Goal: Task Accomplishment & Management: Manage account settings

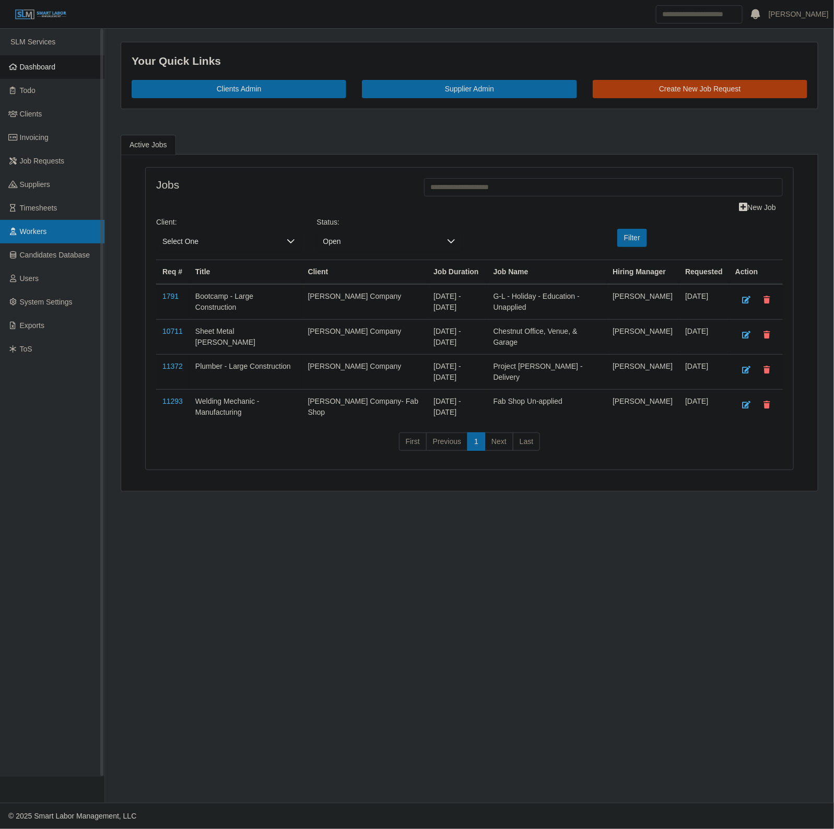
click at [68, 222] on link "Workers" at bounding box center [52, 232] width 104 height 24
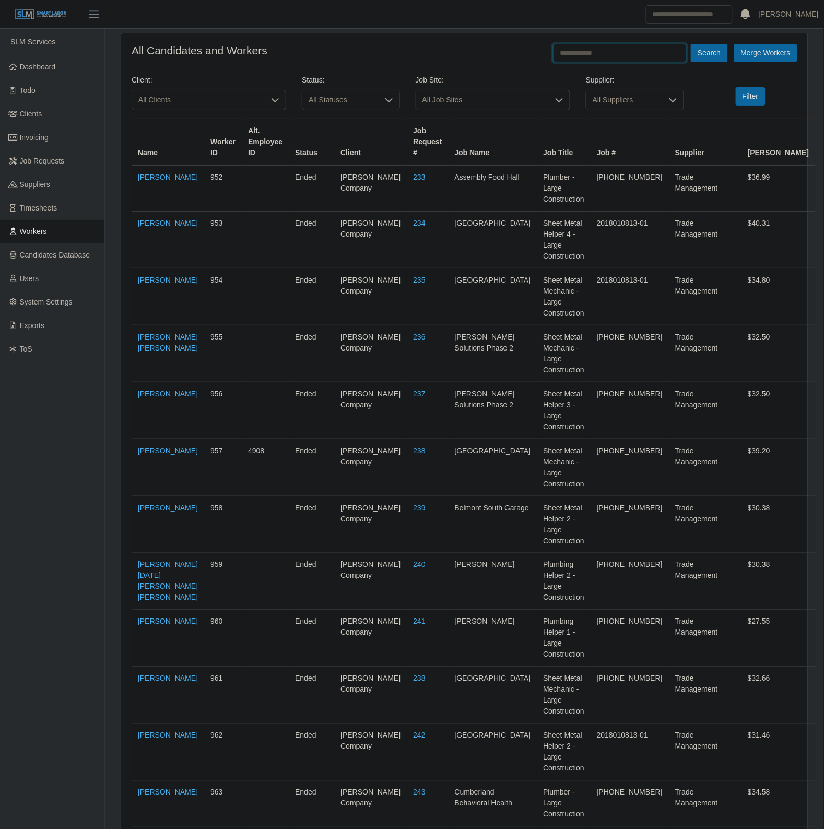
click at [587, 61] on input "text" at bounding box center [620, 53] width 134 height 18
click at [691, 44] on button "Search" at bounding box center [709, 53] width 37 height 18
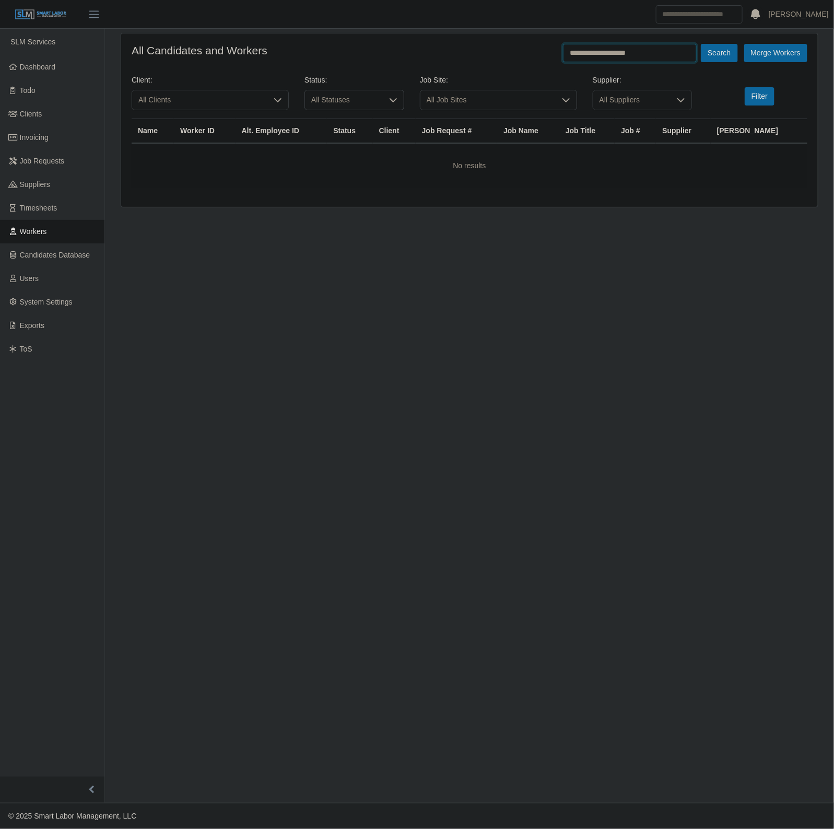
click at [587, 61] on input "**********" at bounding box center [630, 53] width 134 height 18
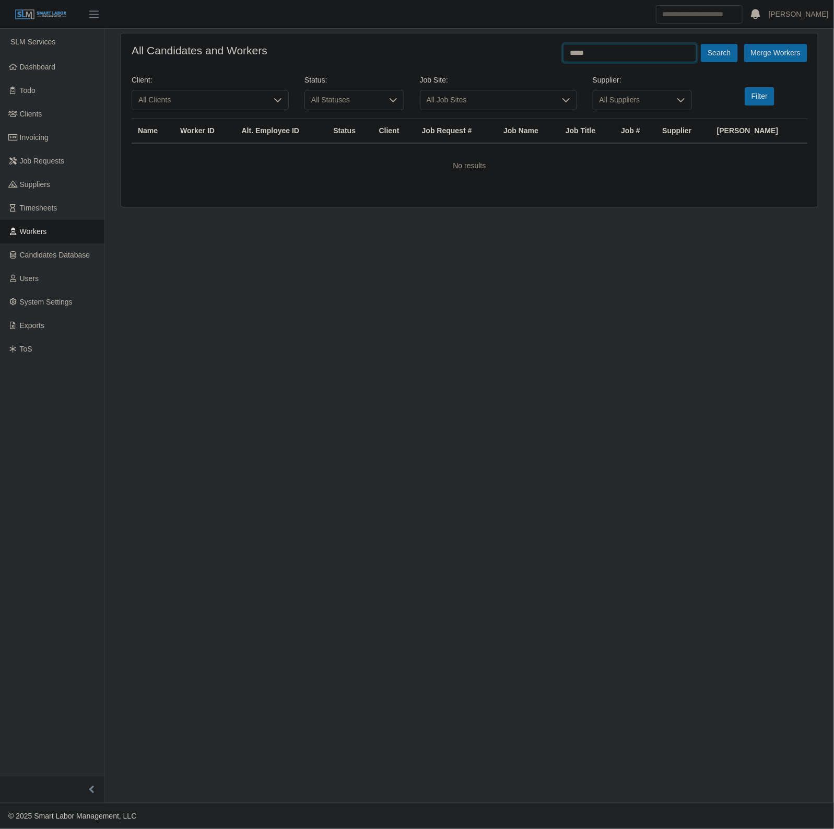
click at [701, 44] on button "Search" at bounding box center [719, 53] width 37 height 18
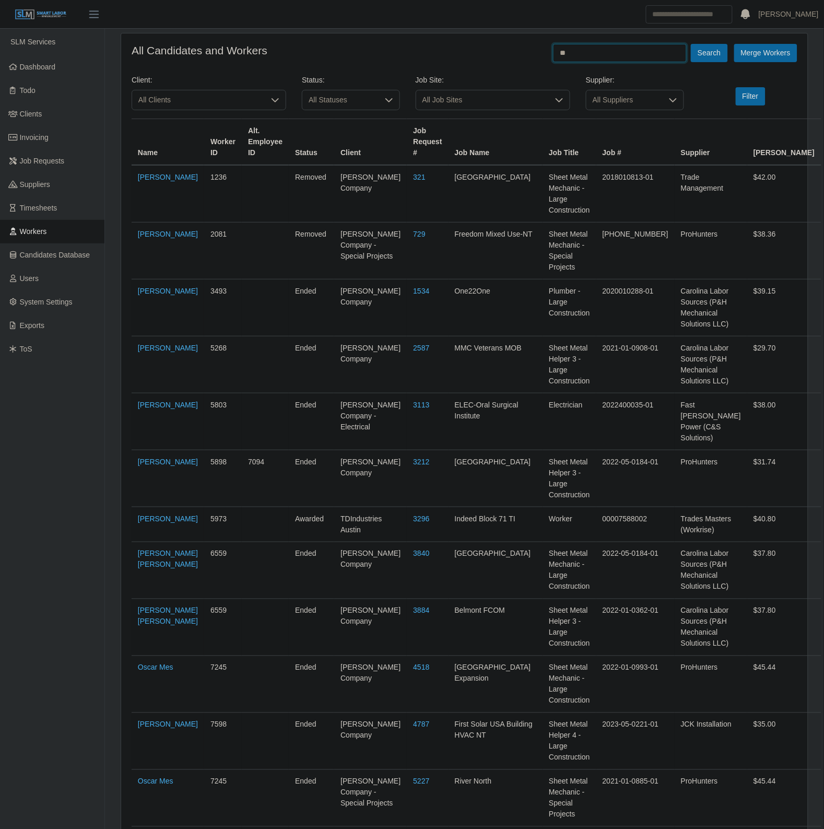
type input "*"
click at [691, 44] on button "Search" at bounding box center [709, 53] width 37 height 18
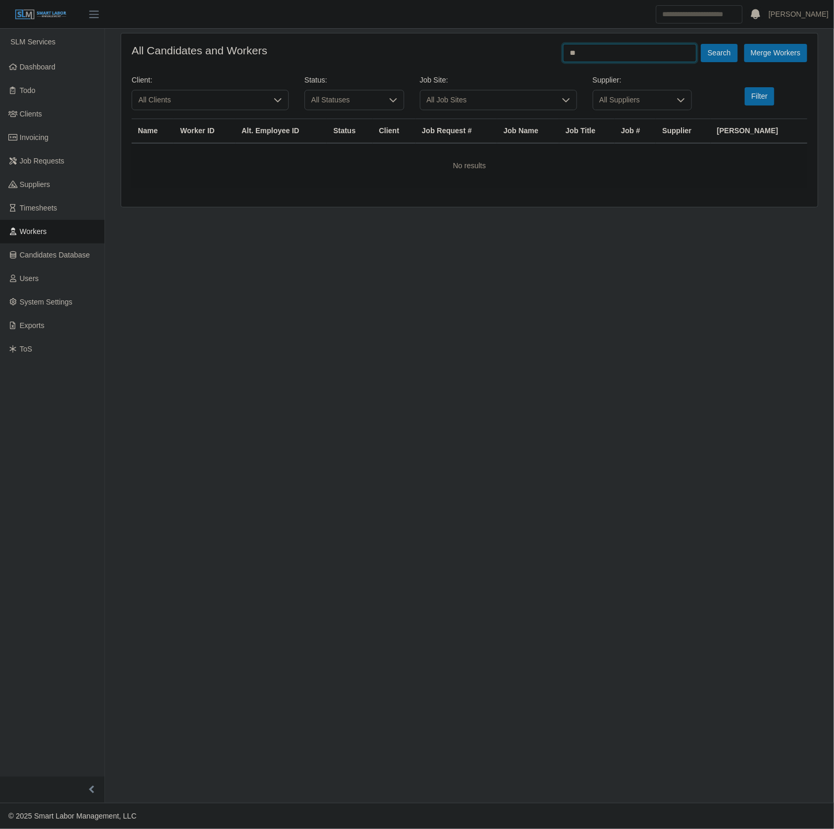
type input "*"
type input "*****"
click at [701, 44] on button "Search" at bounding box center [719, 53] width 37 height 18
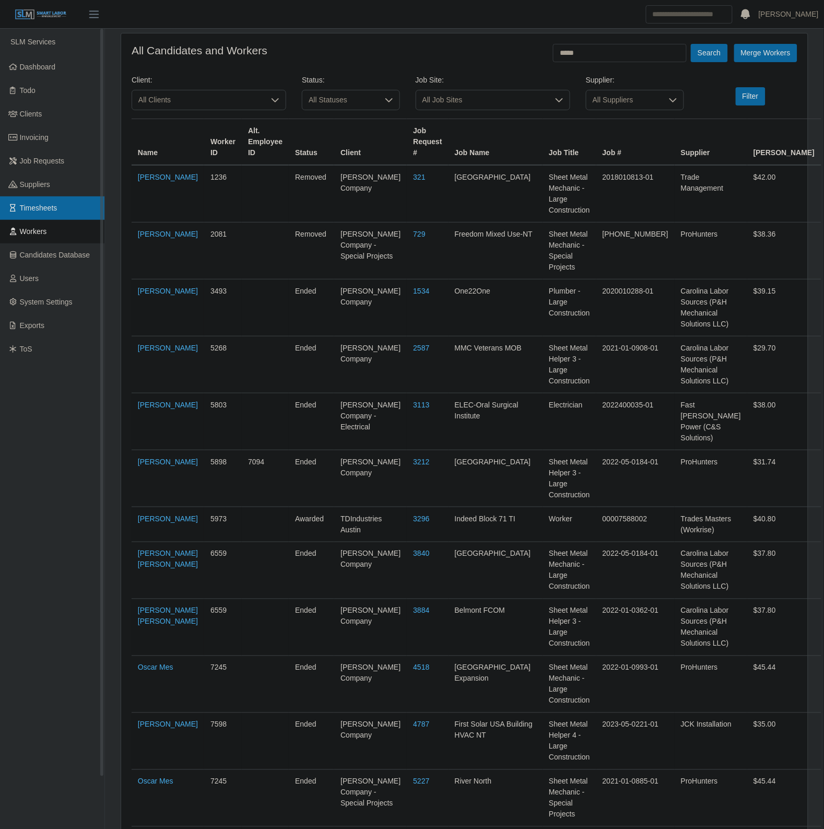
drag, startPoint x: 63, startPoint y: 202, endPoint x: 63, endPoint y: 212, distance: 9.4
click at [63, 202] on link "Timesheets" at bounding box center [52, 208] width 104 height 24
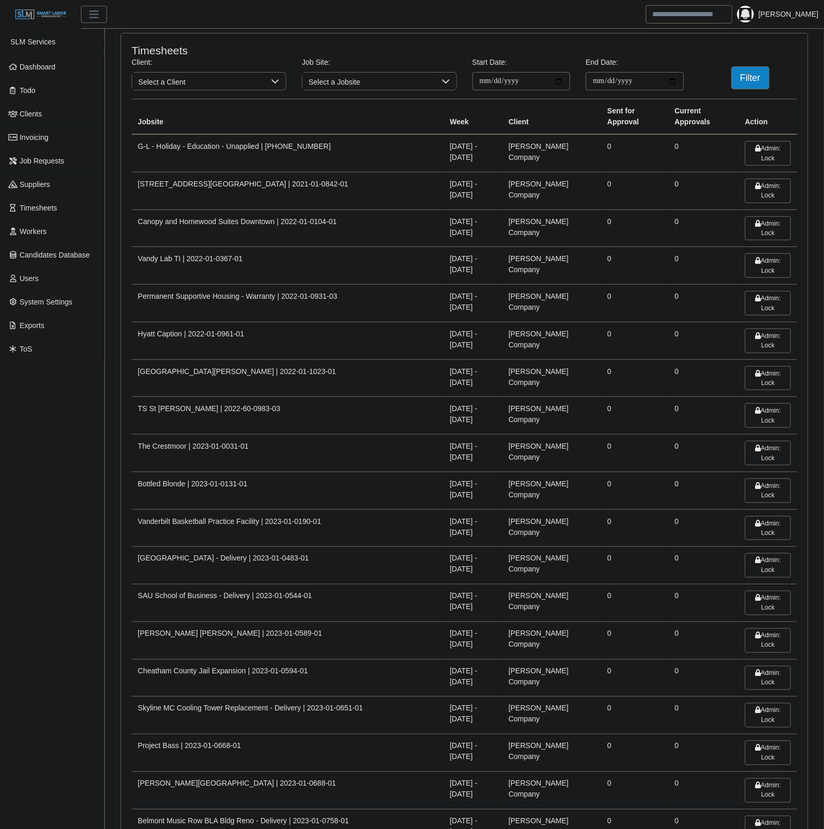
click at [180, 87] on span "Select a Client" at bounding box center [198, 81] width 133 height 17
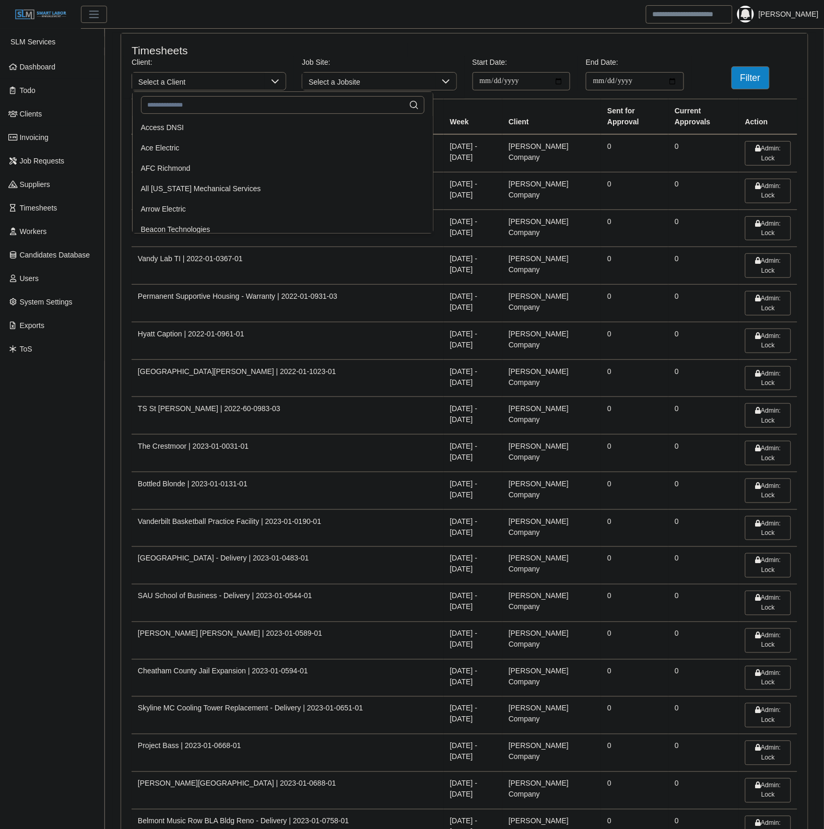
click at [174, 103] on input "text" at bounding box center [283, 105] width 284 height 18
click at [55, 72] on link "Dashboard" at bounding box center [52, 67] width 104 height 24
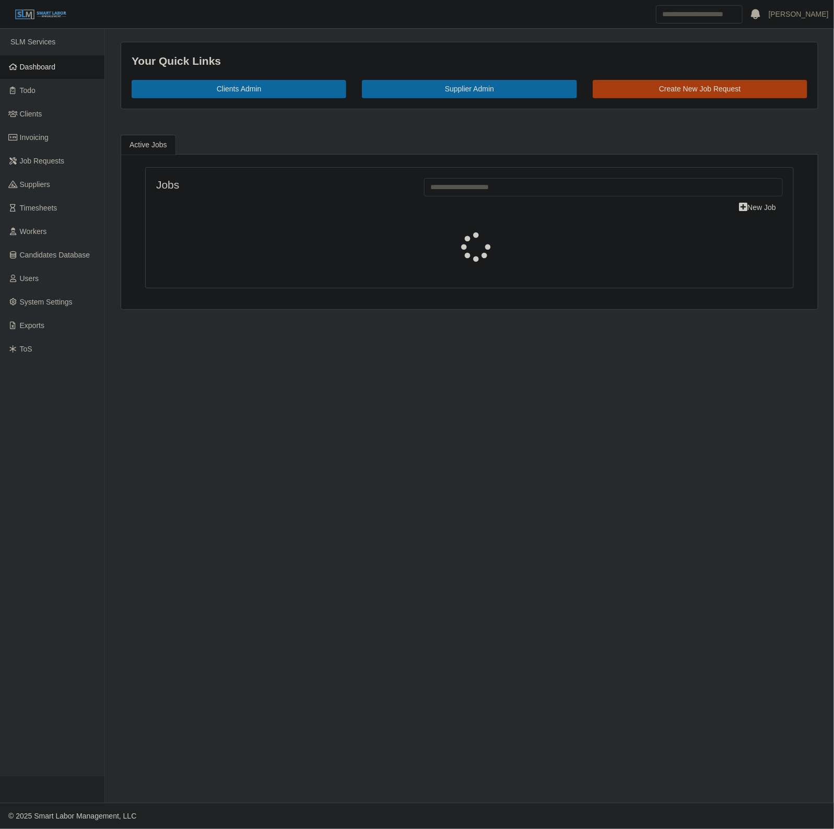
click at [48, 190] on link "Suppliers" at bounding box center [52, 185] width 104 height 24
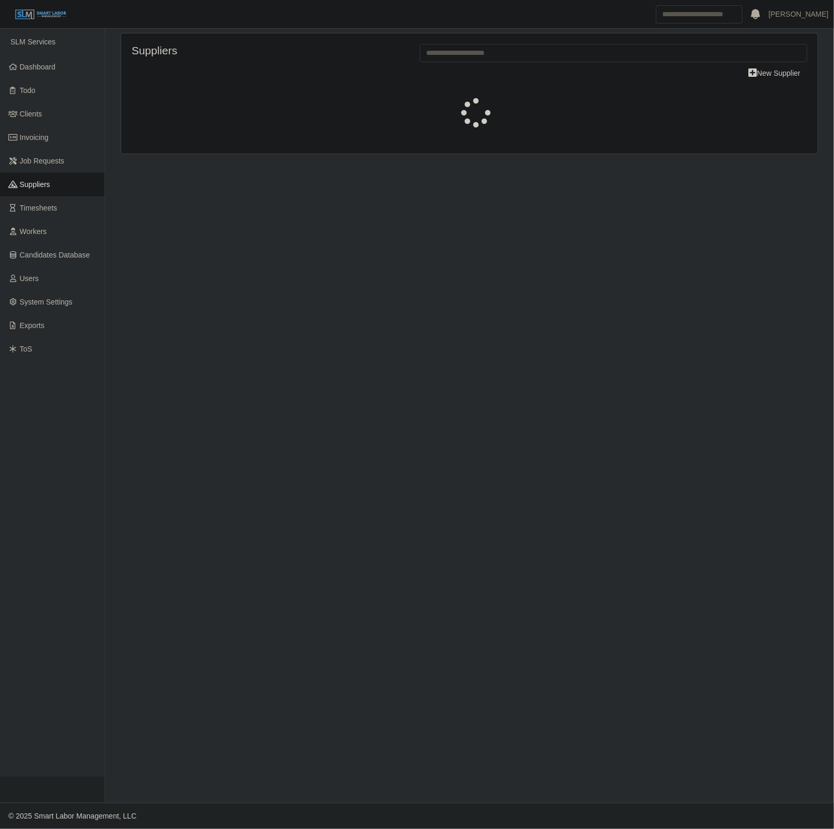
click at [45, 211] on span "Timesheets" at bounding box center [39, 208] width 38 height 8
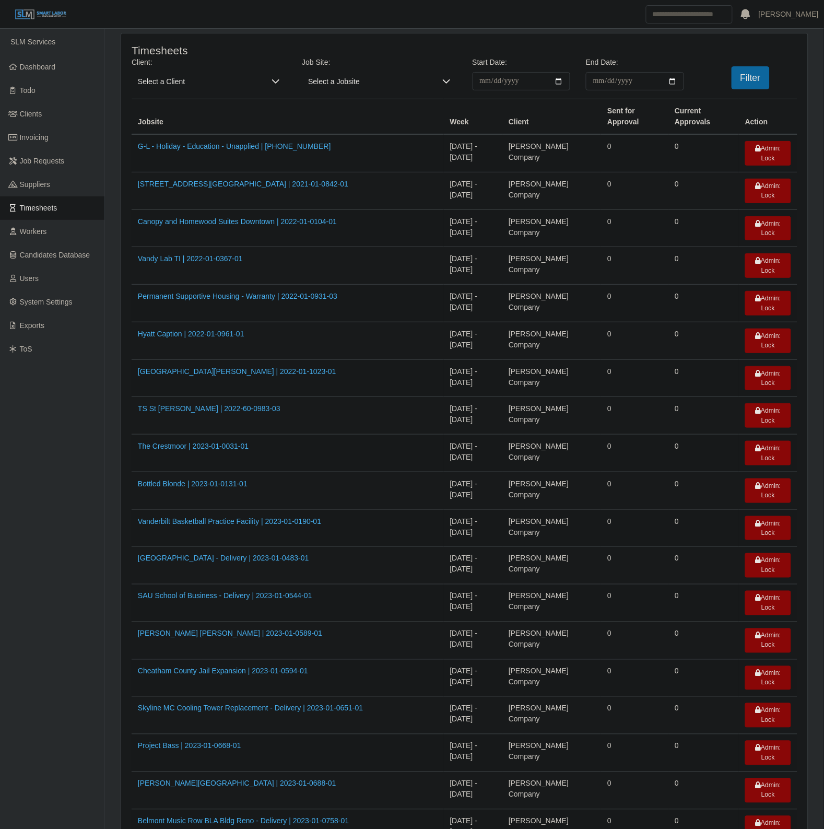
click at [163, 85] on span "Select a Client" at bounding box center [199, 81] width 134 height 18
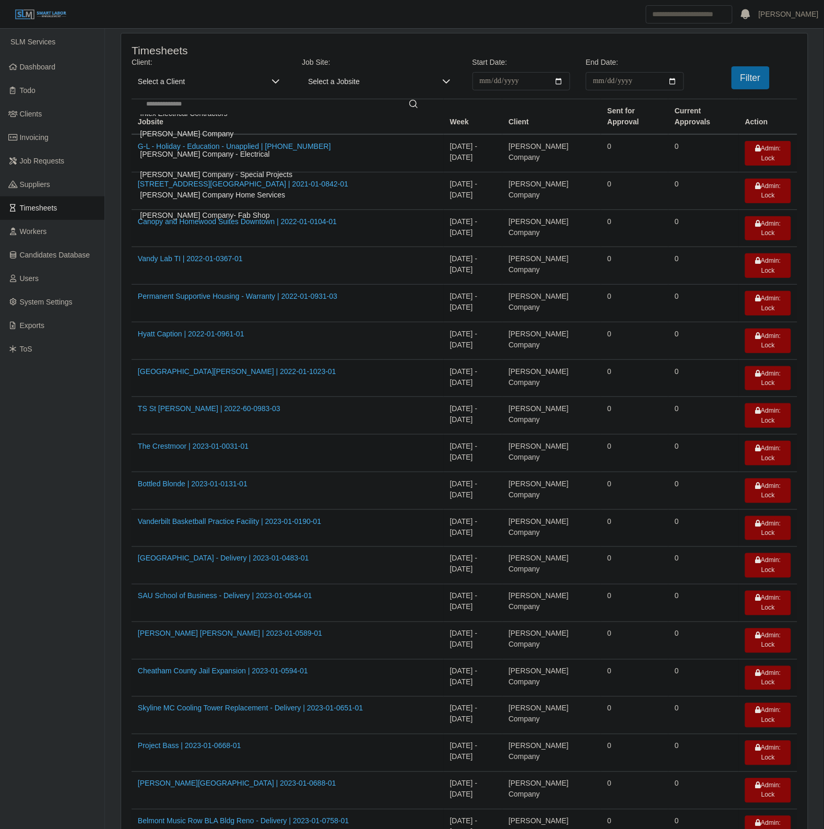
click at [205, 137] on li "Lee Company" at bounding box center [282, 133] width 297 height 19
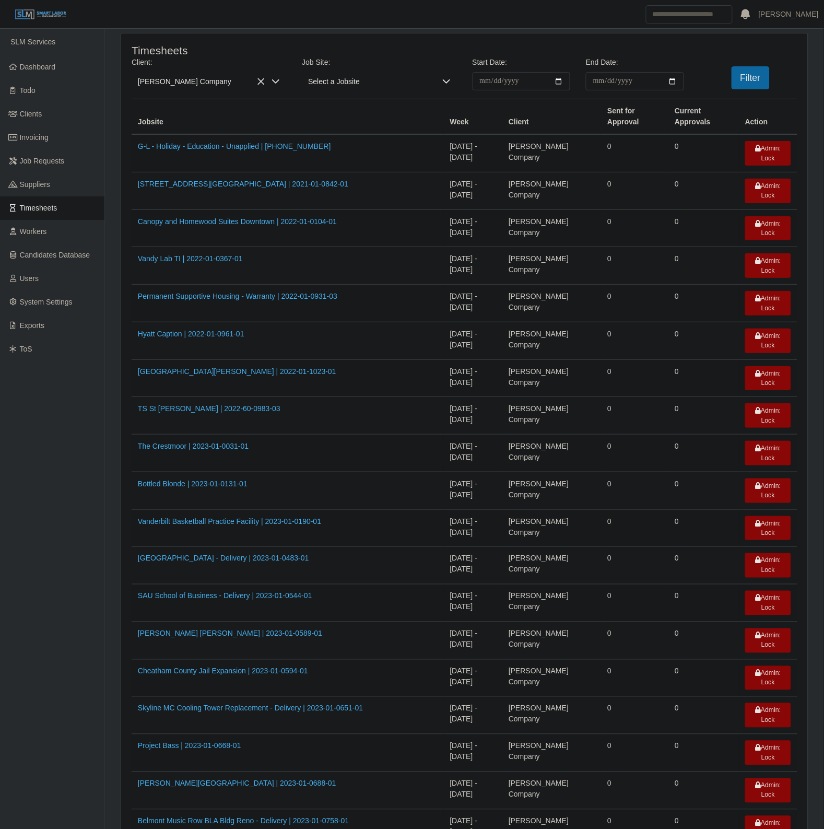
click at [203, 85] on span "Lee Company" at bounding box center [199, 81] width 134 height 18
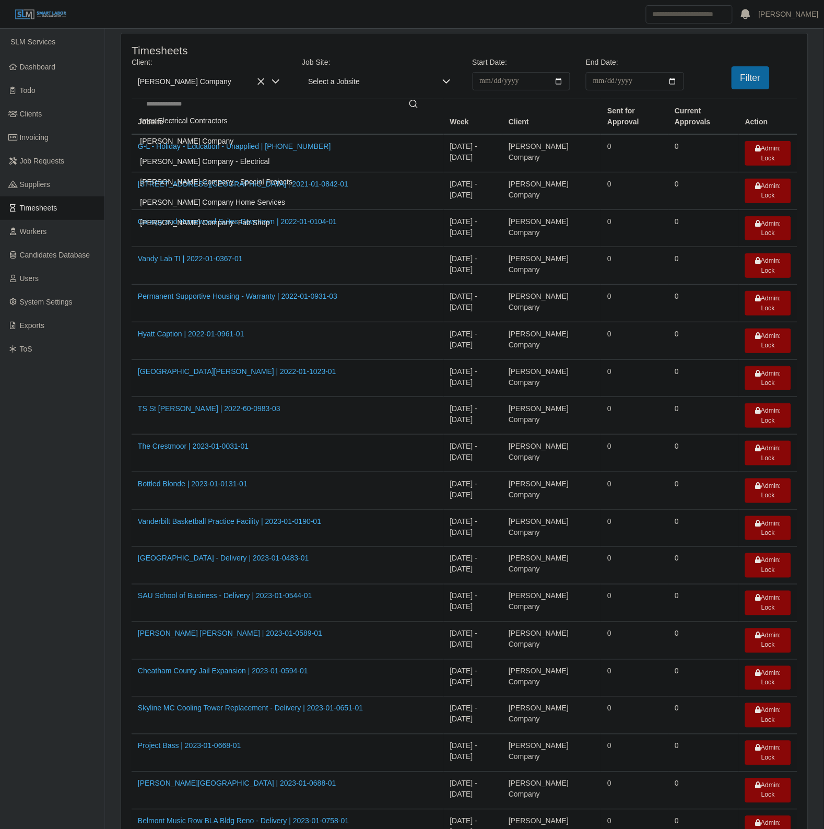
click at [243, 176] on li "Lee Company - Special Projects" at bounding box center [282, 181] width 297 height 19
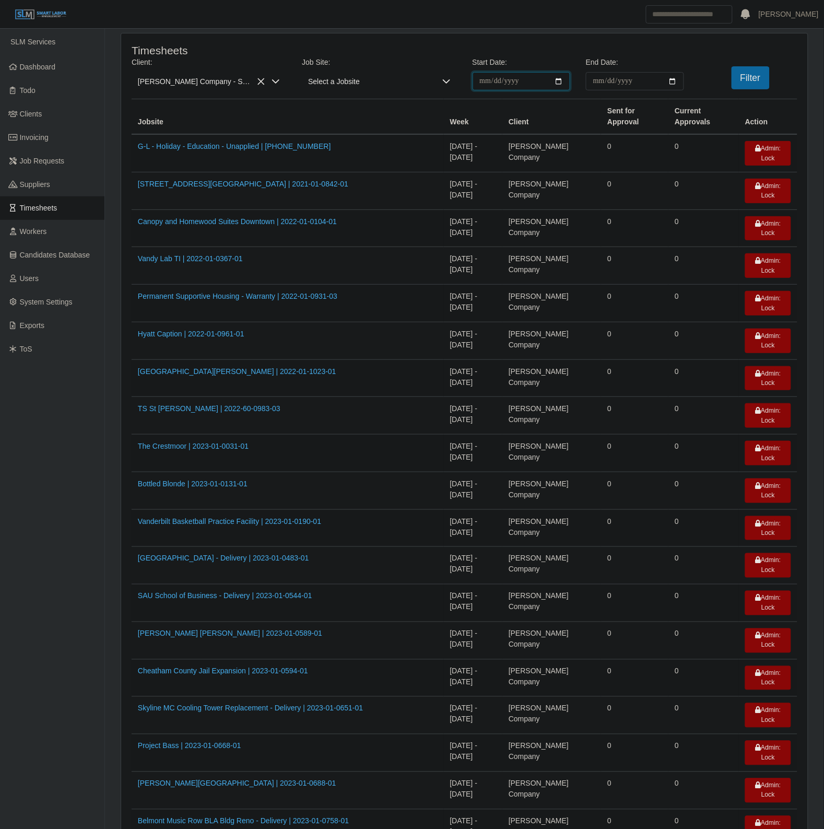
click at [558, 81] on input "**********" at bounding box center [522, 81] width 98 height 18
type input "**********"
click at [667, 84] on input "End Date:" at bounding box center [635, 81] width 98 height 18
click at [669, 80] on input "End Date:" at bounding box center [635, 81] width 98 height 18
type input "**********"
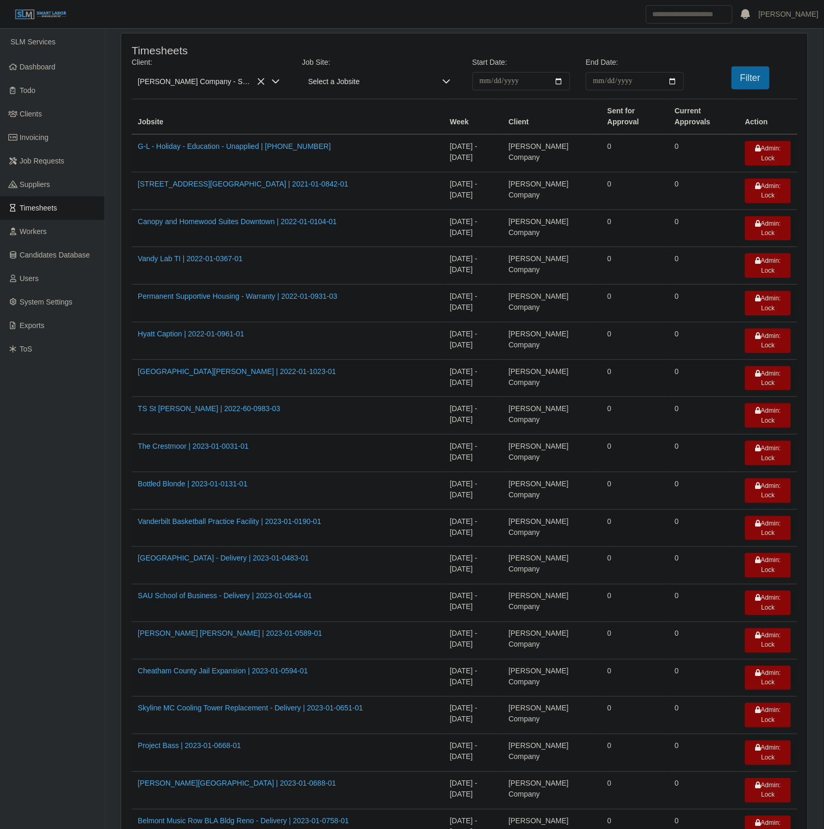
click at [771, 77] on div "Filter" at bounding box center [749, 77] width 114 height 23
click at [763, 80] on button "Filter" at bounding box center [751, 77] width 38 height 23
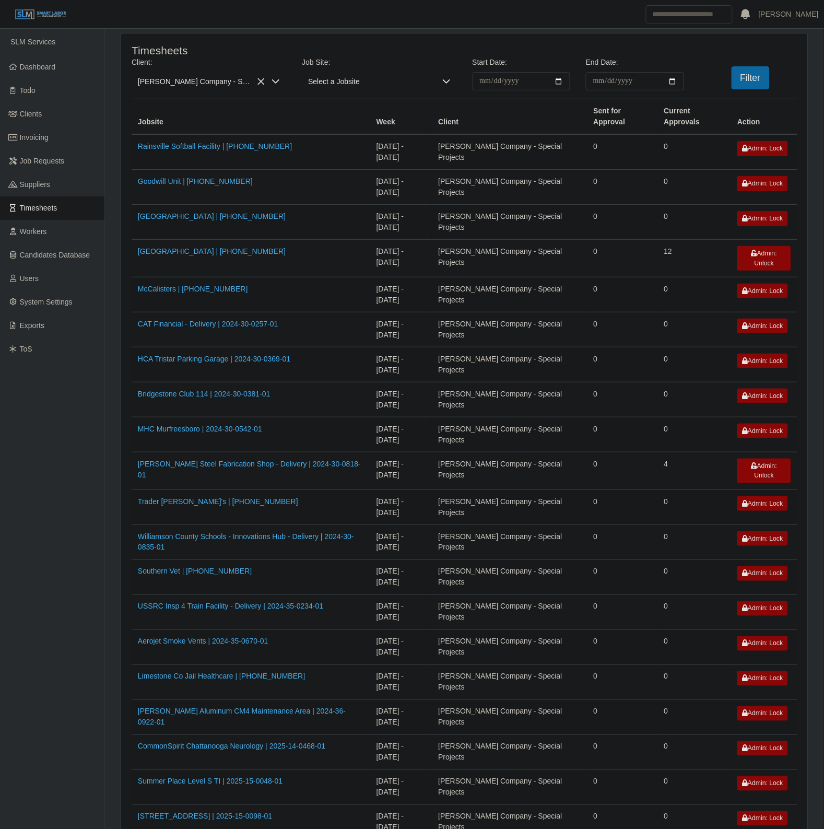
click at [432, 656] on td "09/22/2025 - 09/28/2025" at bounding box center [401, 646] width 62 height 35
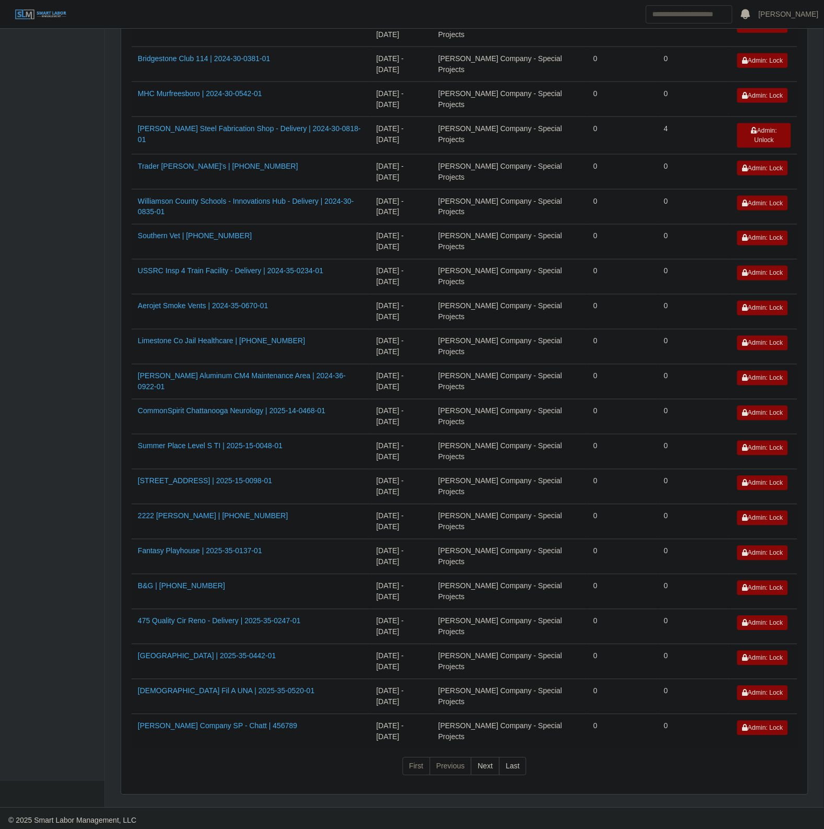
scroll to position [343, 0]
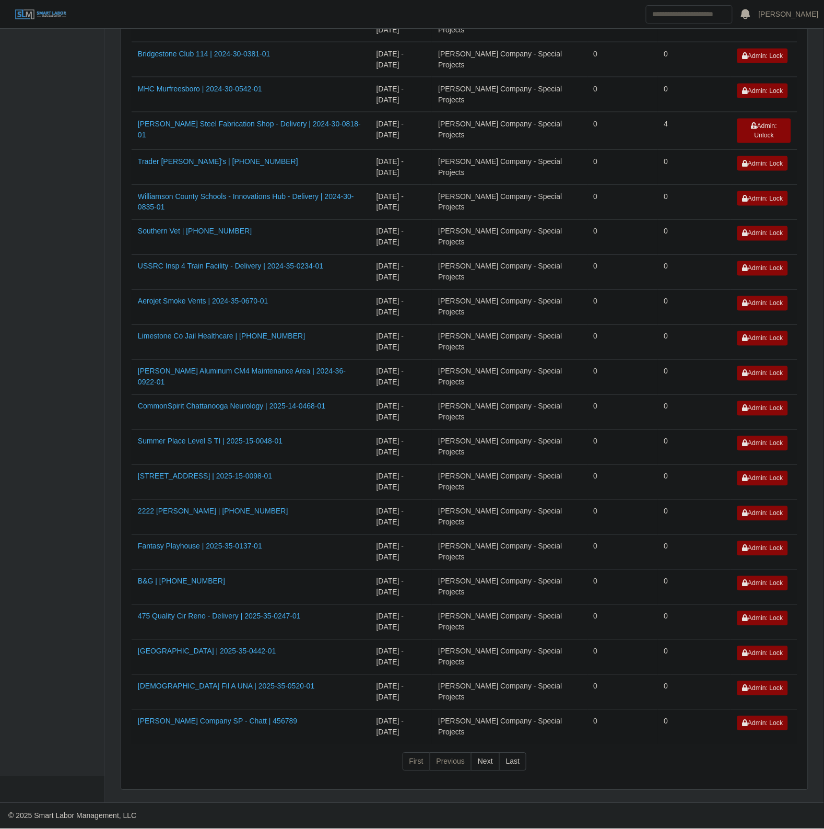
click at [354, 714] on td "Lee Company SP - Chatt | 456789" at bounding box center [251, 726] width 239 height 35
click at [402, 484] on td "09/22/2025 - 09/28/2025" at bounding box center [401, 481] width 62 height 35
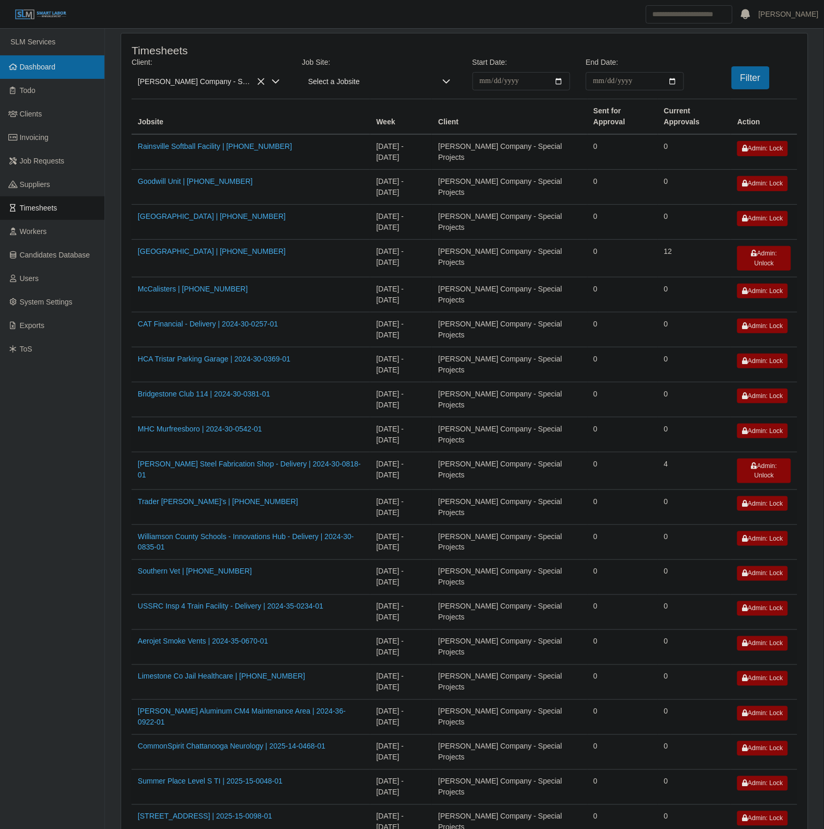
click at [16, 62] on link "Dashboard" at bounding box center [52, 67] width 104 height 24
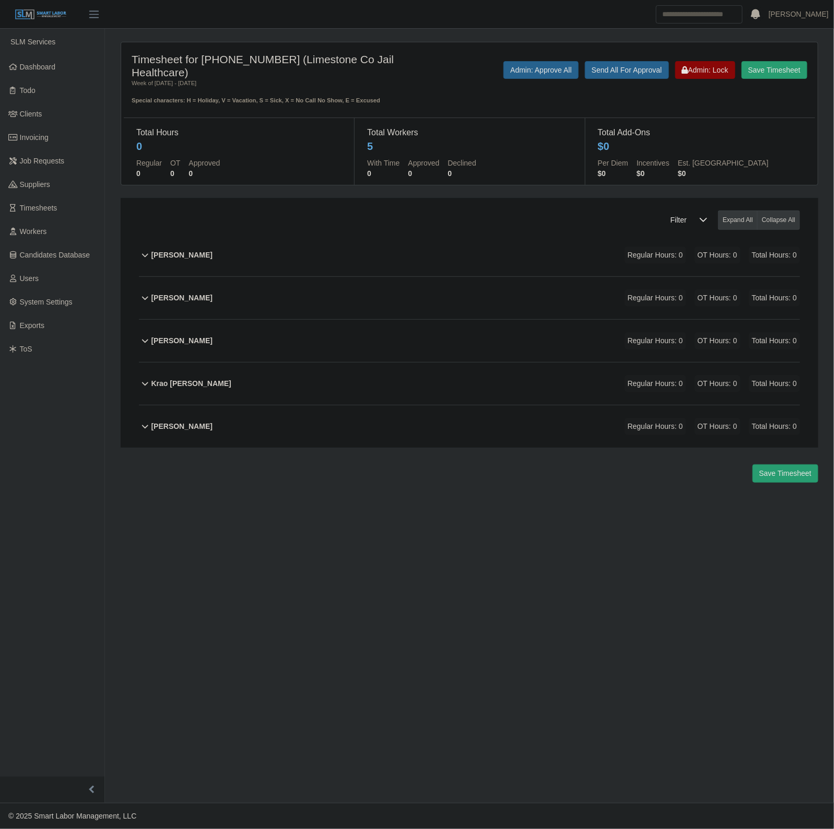
click at [380, 337] on div "[PERSON_NAME] Regular Hours: 0 OT Hours: 0 Total Hours: 0" at bounding box center [475, 341] width 649 height 42
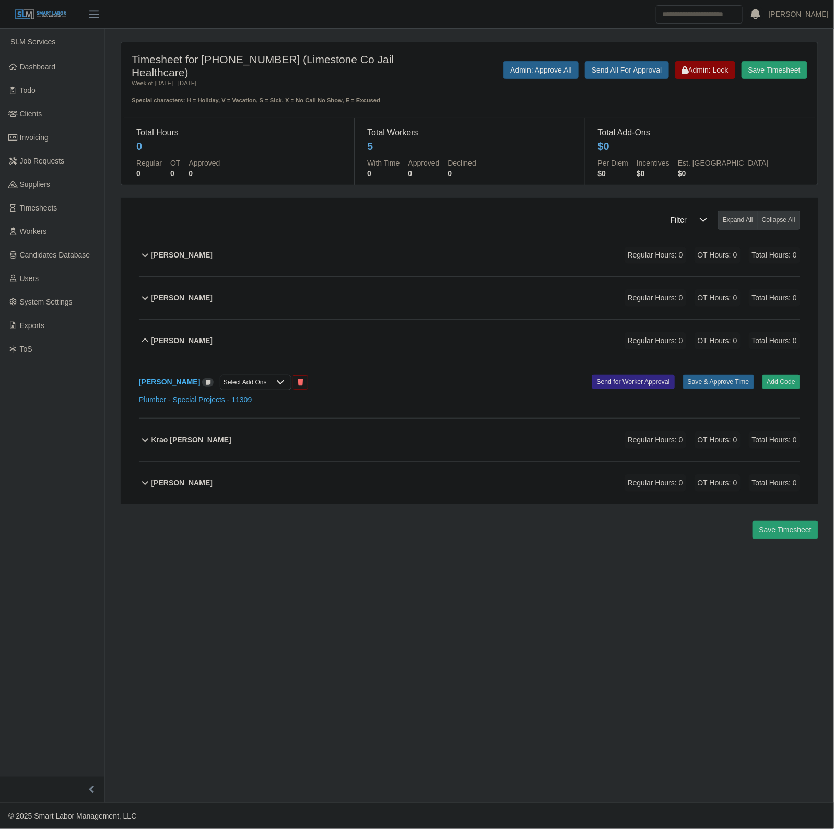
click at [787, 374] on div "[PERSON_NAME] Select Add Ons Add Code Save & Approve Time Send for Worker Appro…" at bounding box center [469, 390] width 661 height 56
click at [776, 392] on div "Kenneth Hawthorne Select Add Ons Add Code Save & Approve Time Send for Worker A…" at bounding box center [469, 390] width 661 height 56
click at [774, 382] on button "Add Code" at bounding box center [782, 382] width 38 height 15
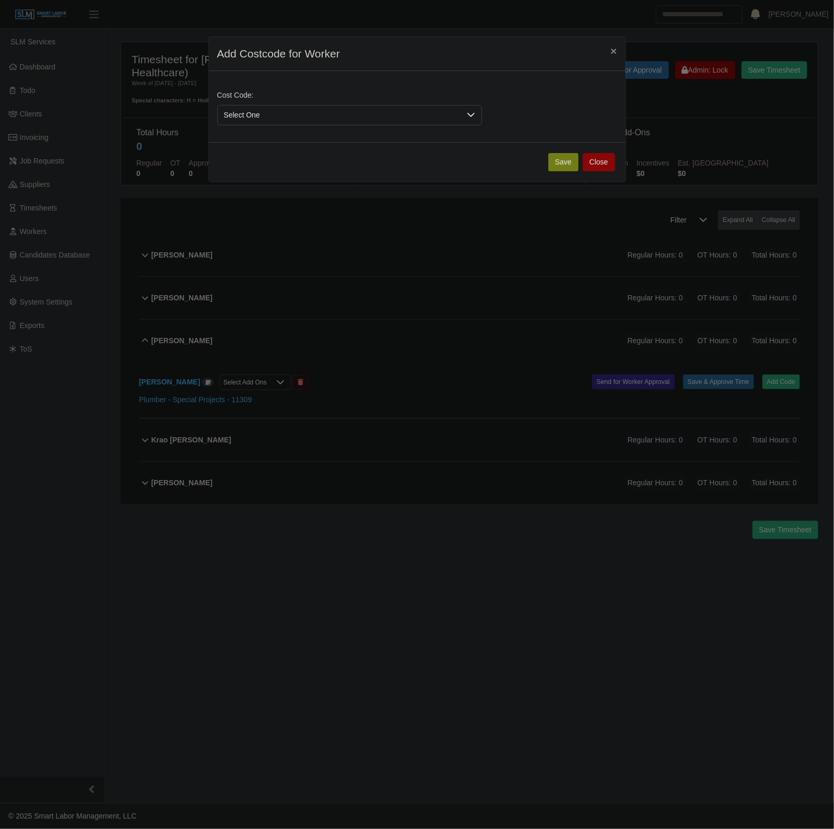
click at [311, 116] on span "Select One" at bounding box center [339, 115] width 243 height 19
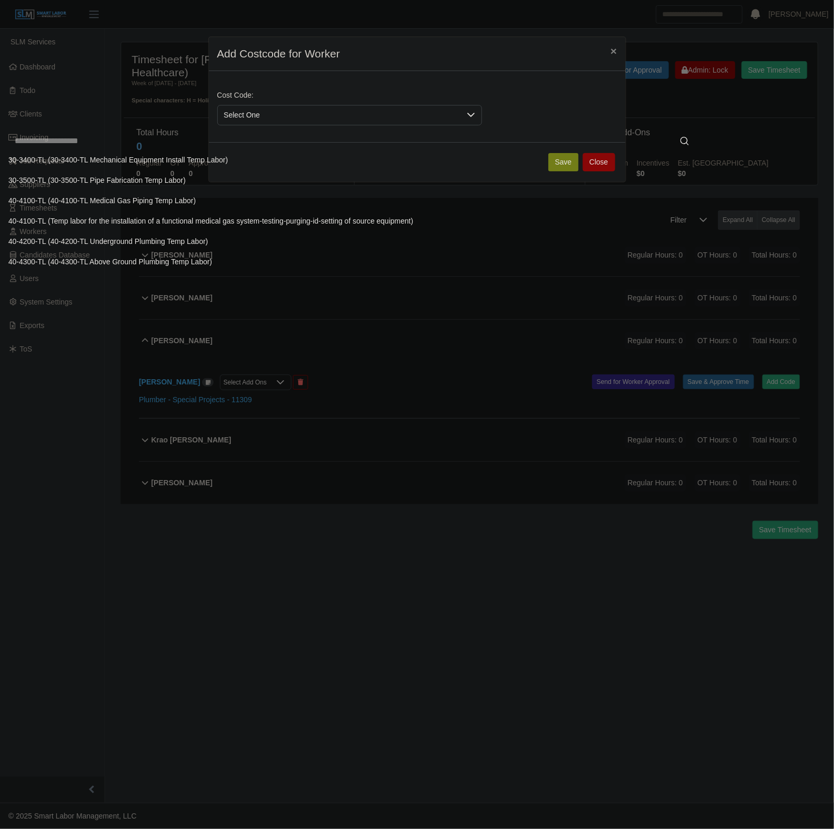
scroll to position [596, 0]
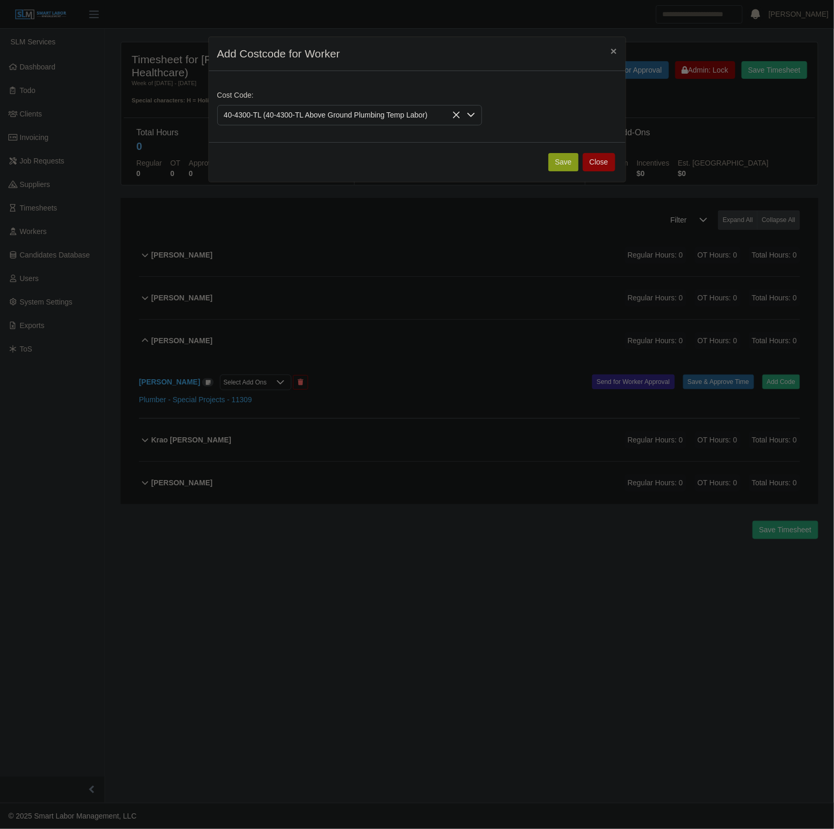
click at [552, 157] on button "Save" at bounding box center [563, 162] width 30 height 18
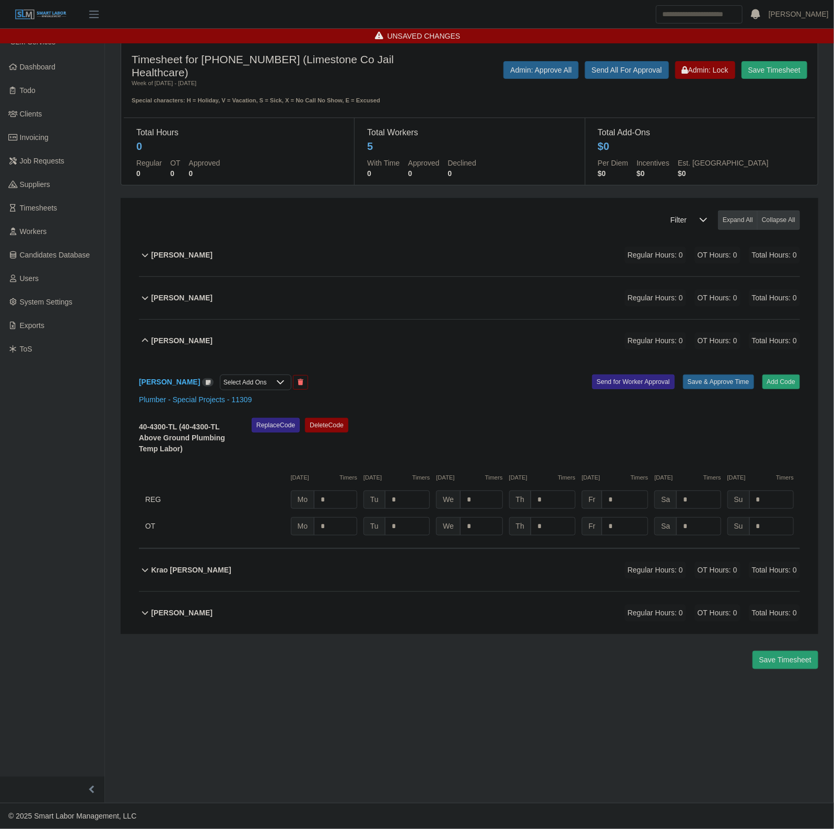
click at [333, 489] on div "40-4300-TL (40-4300-TL Above Ground Plumbing Temp Labor) Replace Code Delete Co…" at bounding box center [469, 477] width 661 height 118
click at [340, 512] on div "40-4300-TL (40-4300-TL Above Ground Plumbing Temp Labor) Replace Code Delete Co…" at bounding box center [469, 477] width 661 height 118
click at [337, 500] on input "*" at bounding box center [335, 499] width 43 height 18
type input "*"
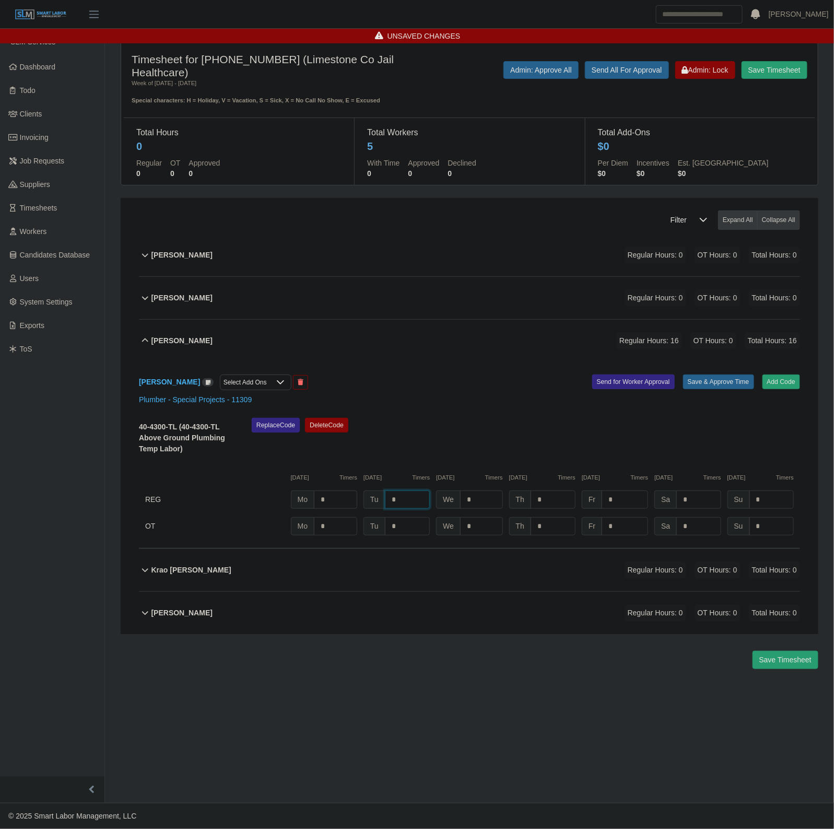
type input "*"
click at [685, 383] on button "Save & Approve Time" at bounding box center [718, 382] width 71 height 15
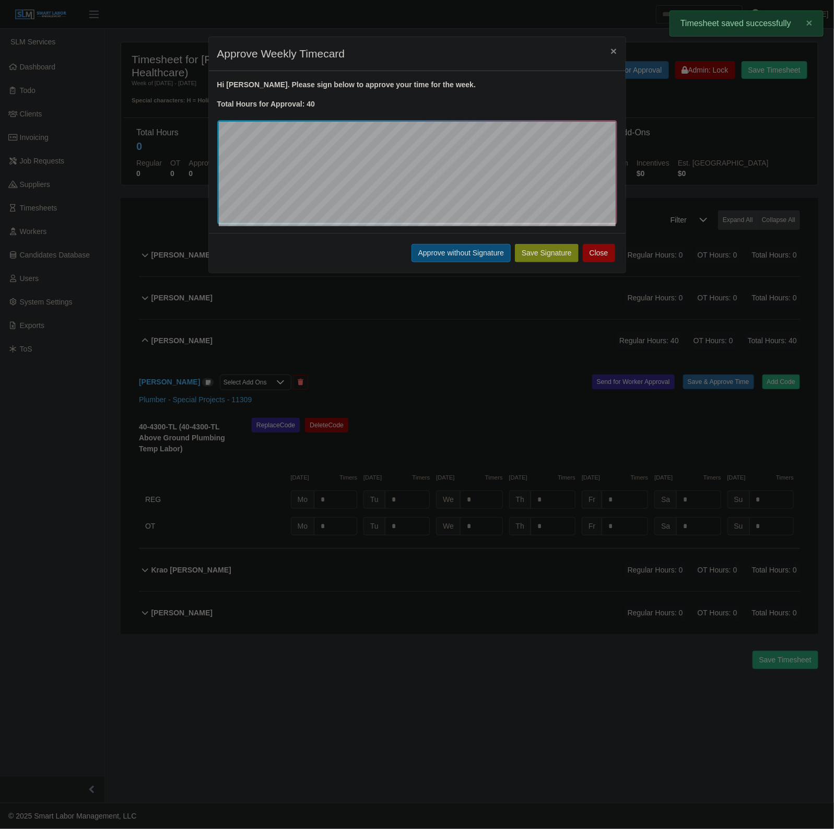
click at [458, 262] on button "Approve without Signature" at bounding box center [461, 253] width 99 height 18
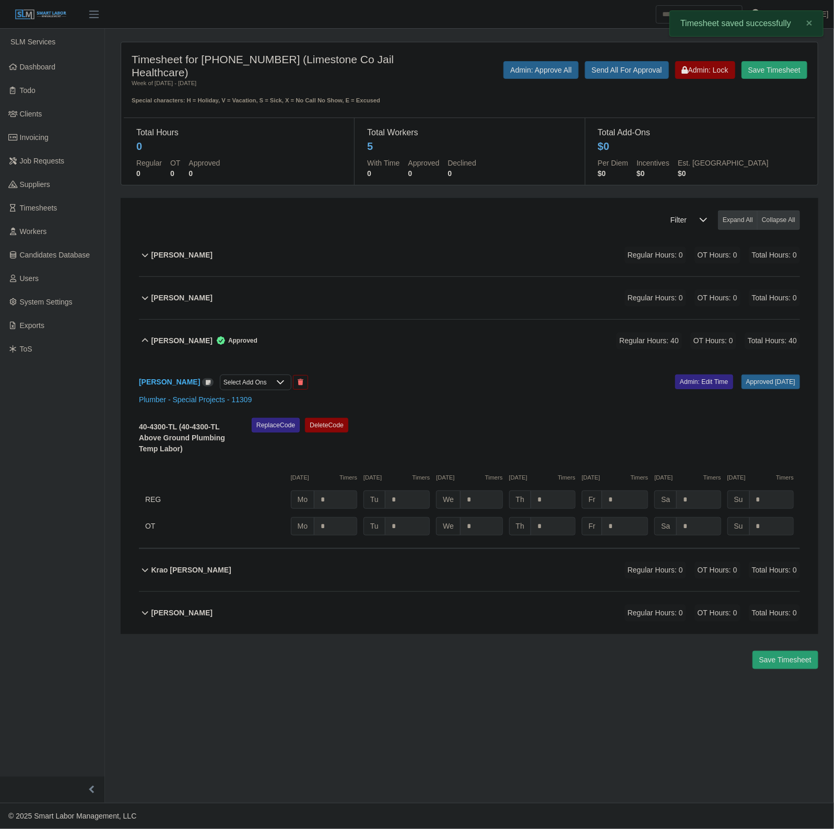
click at [372, 346] on div "Kenneth Hawthorne Approved Regular Hours: 40 OT Hours: 0 Total Hours: 40" at bounding box center [475, 341] width 649 height 42
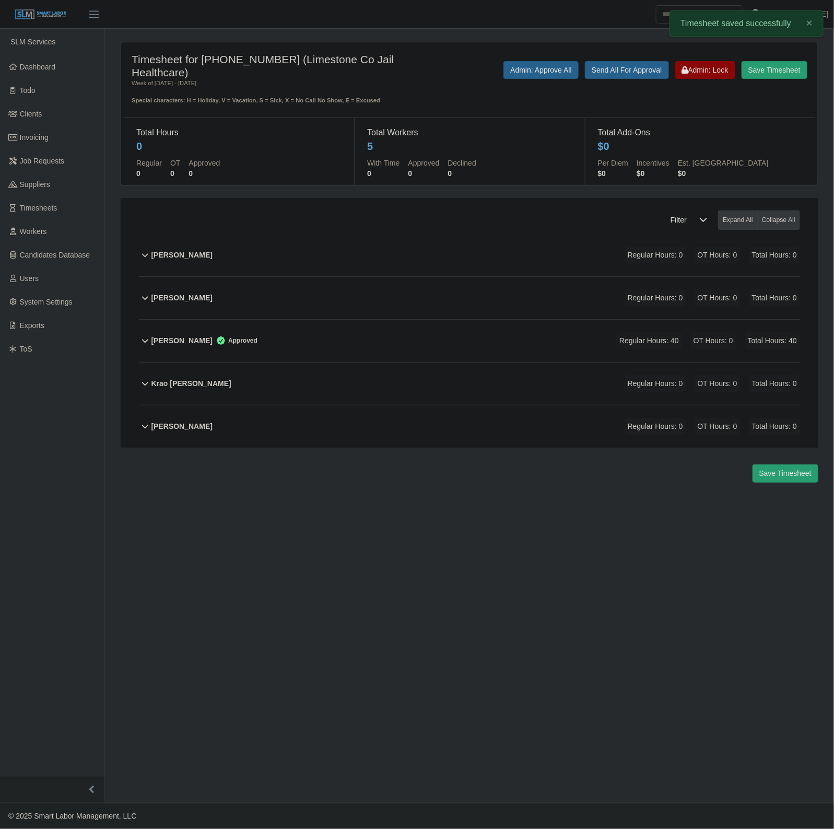
click at [344, 439] on div "Larry King Regular Hours: 0 OT Hours: 0 Total Hours: 0" at bounding box center [475, 426] width 649 height 42
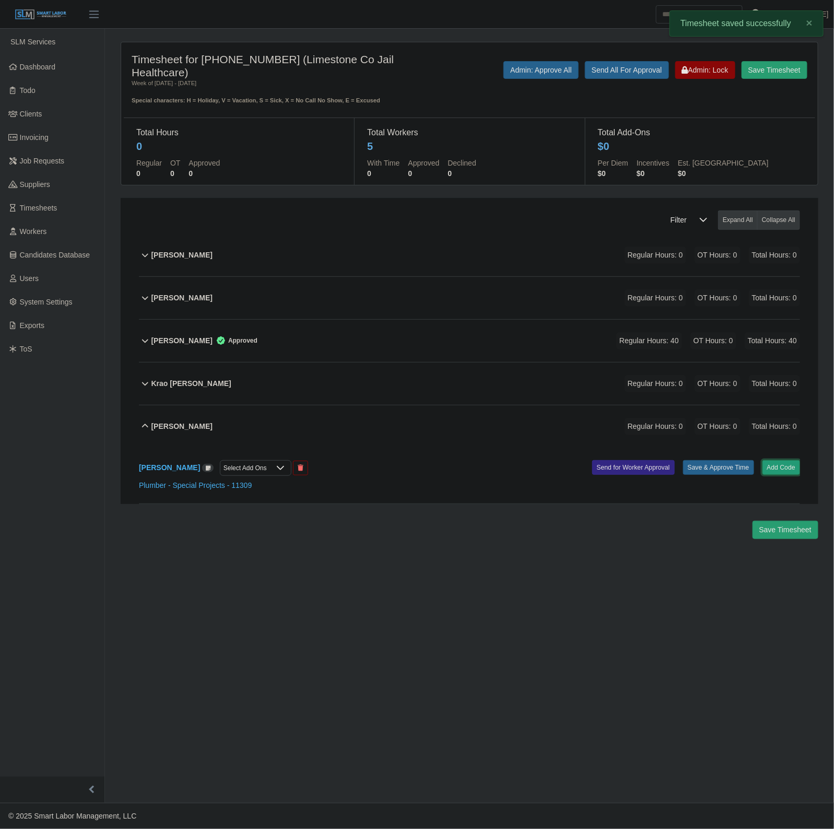
click at [773, 473] on button "Add Code" at bounding box center [782, 467] width 38 height 15
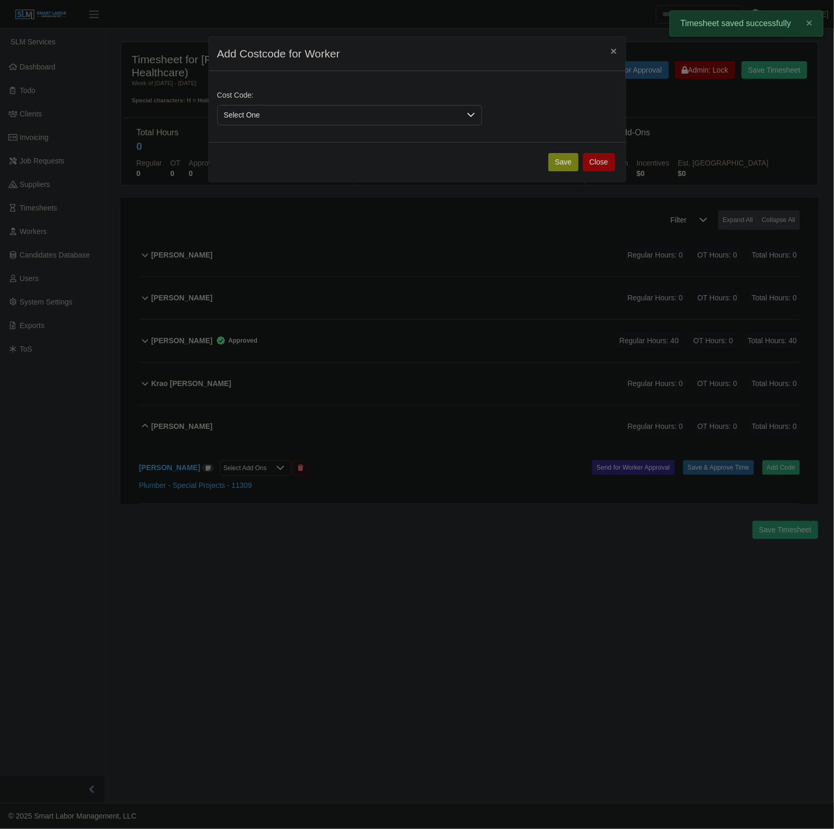
click at [314, 111] on span "Select One" at bounding box center [339, 115] width 243 height 19
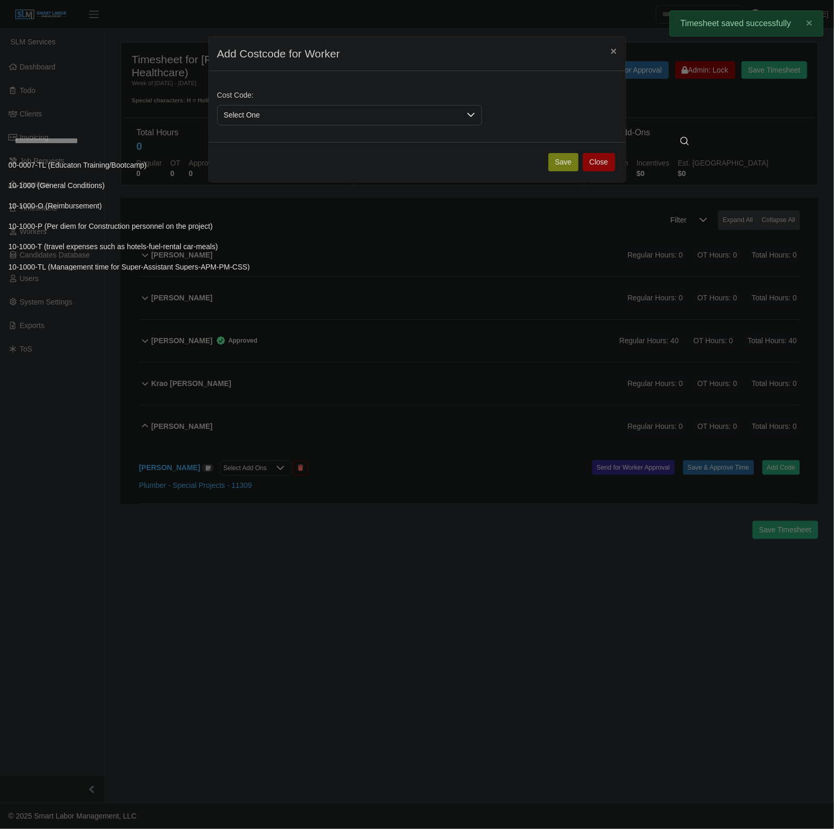
click at [273, 143] on input "text" at bounding box center [351, 141] width 687 height 21
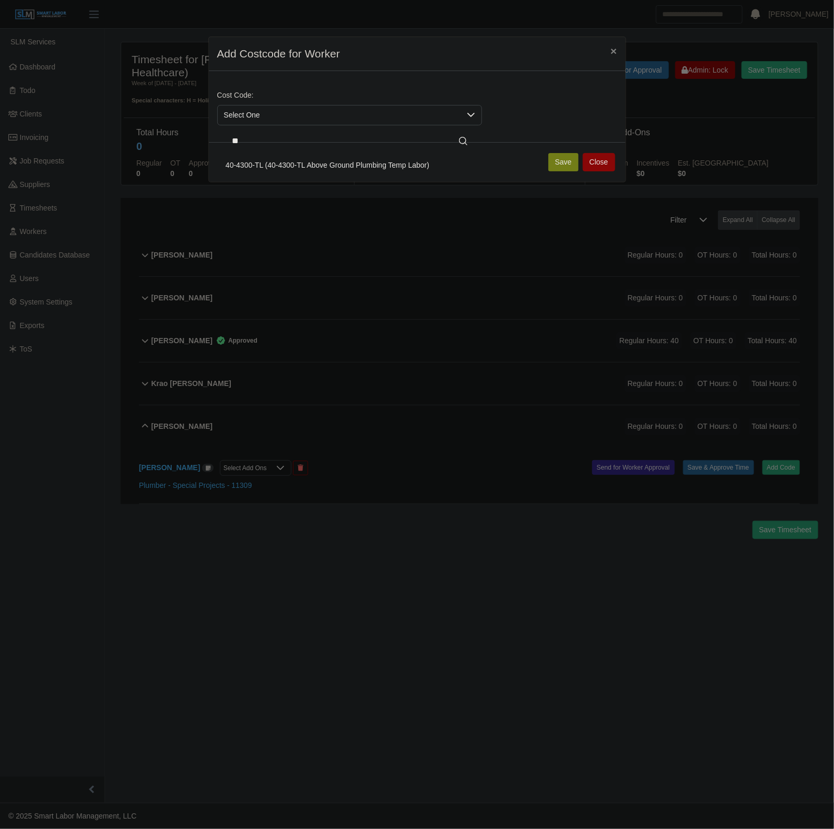
type input "**"
click at [310, 165] on span "40-4300-TL (40-4300-TL Above Ground Plumbing Temp Labor)" at bounding box center [328, 165] width 204 height 11
click at [560, 160] on button "Save" at bounding box center [563, 162] width 30 height 18
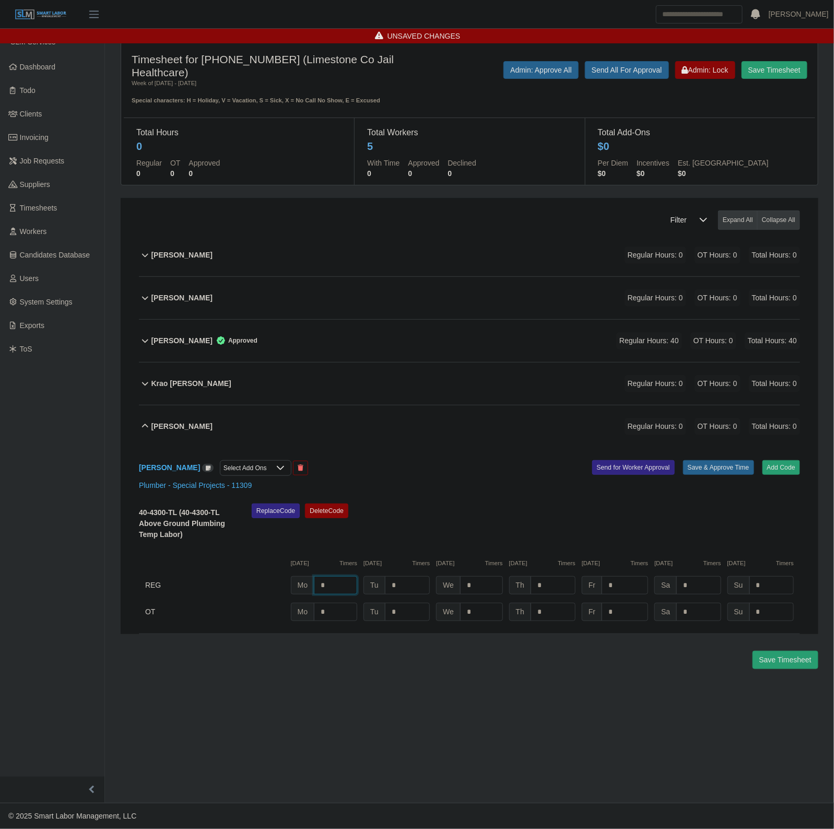
click at [336, 593] on input "*" at bounding box center [335, 585] width 43 height 18
type input "*"
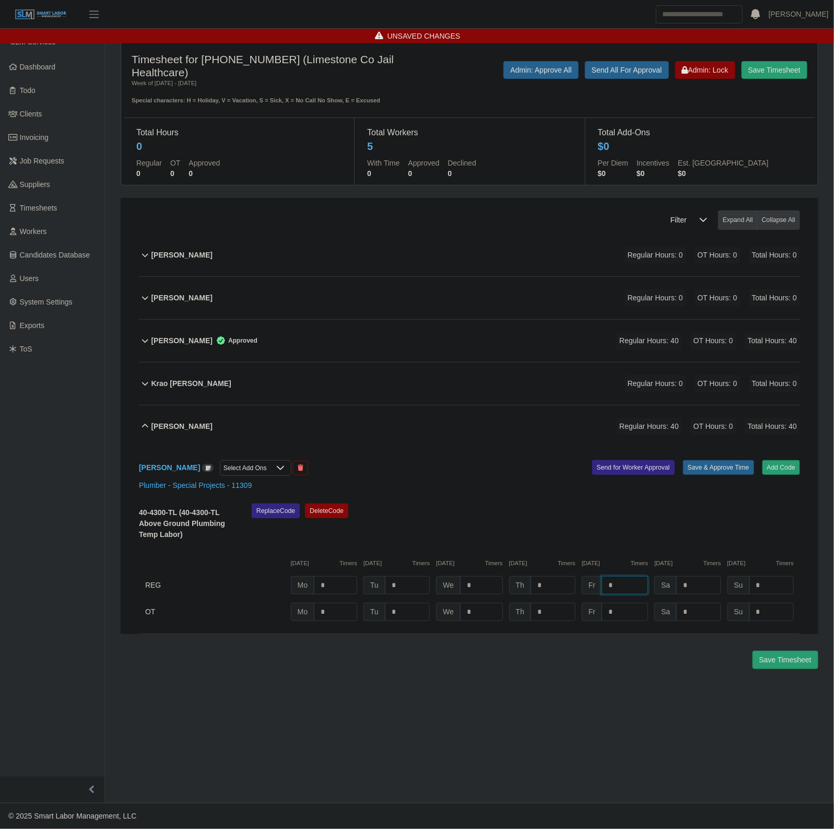
type input "*"
click at [719, 475] on button "Save & Approve Time" at bounding box center [718, 467] width 71 height 15
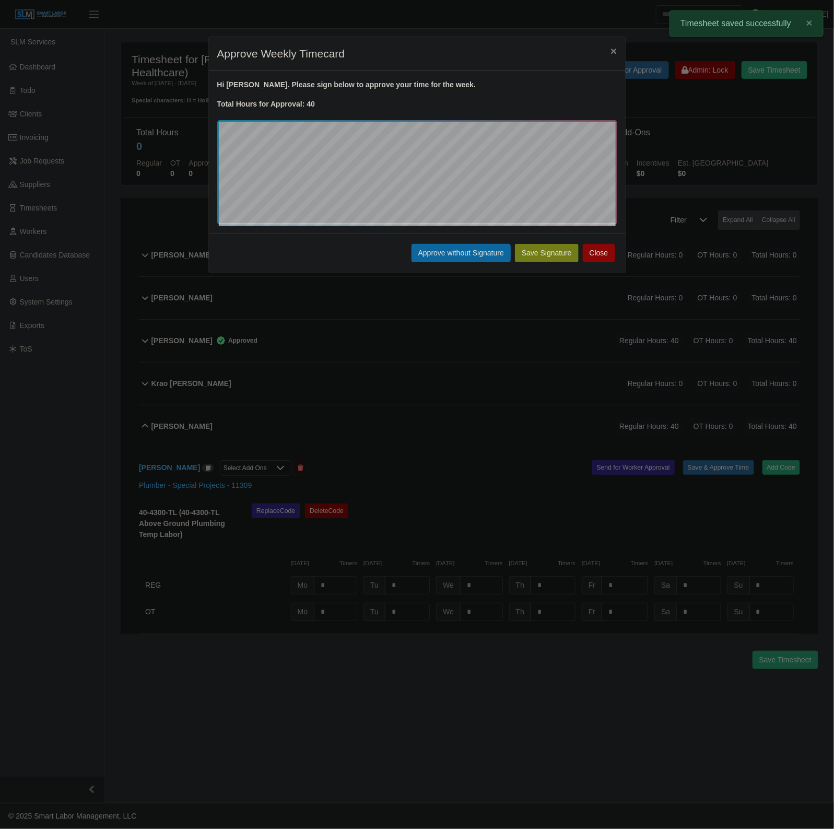
click at [445, 259] on button "Approve without Signature" at bounding box center [461, 253] width 99 height 18
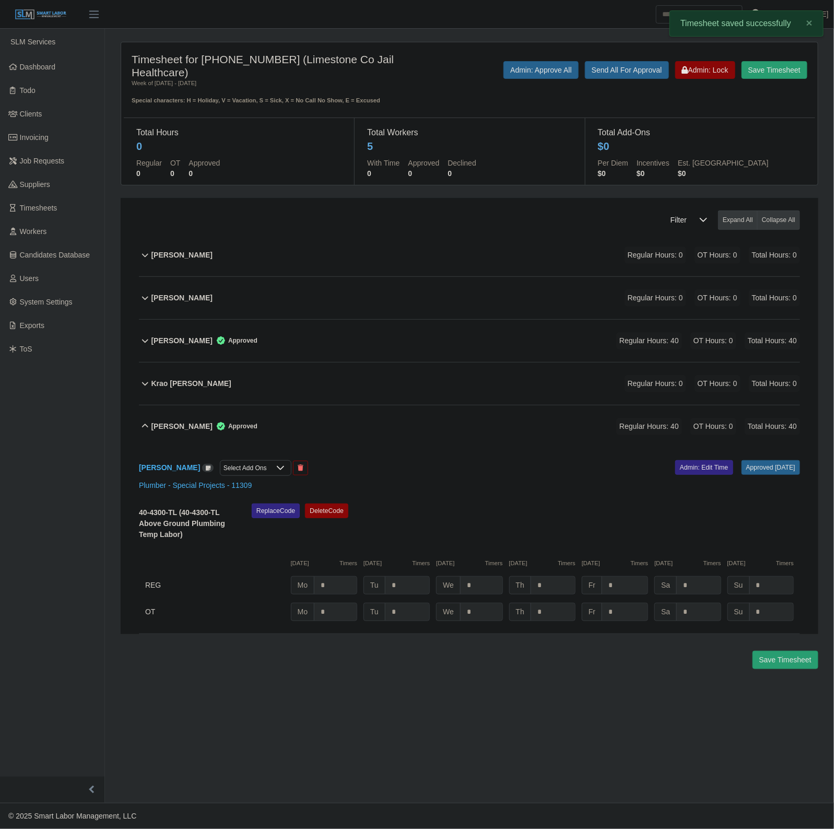
click at [343, 431] on div "Larry King Approved Regular Hours: 40 OT Hours: 0 Total Hours: 40" at bounding box center [475, 426] width 649 height 42
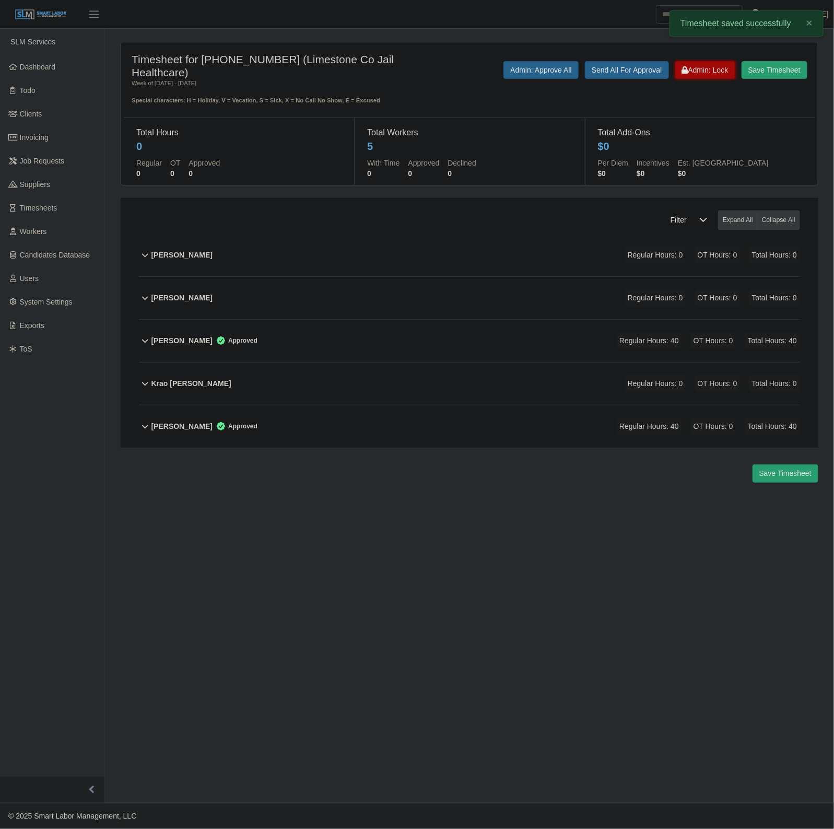
click at [713, 76] on button "Admin: Lock" at bounding box center [705, 70] width 60 height 18
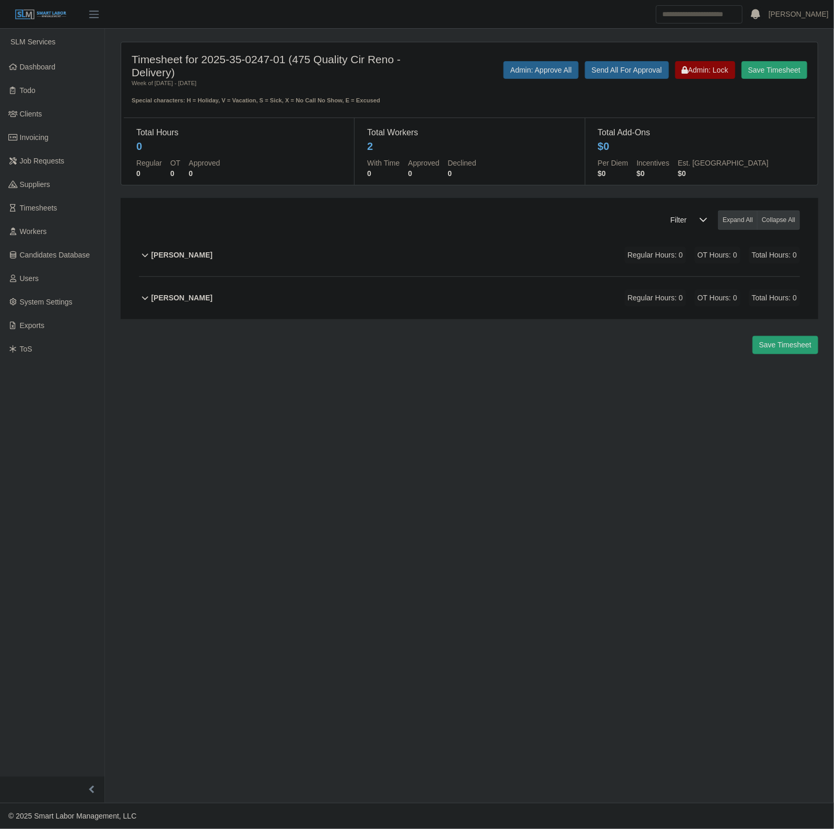
click at [365, 260] on div "James Hendricks Regular Hours: 0 OT Hours: 0 Total Hours: 0" at bounding box center [475, 255] width 649 height 42
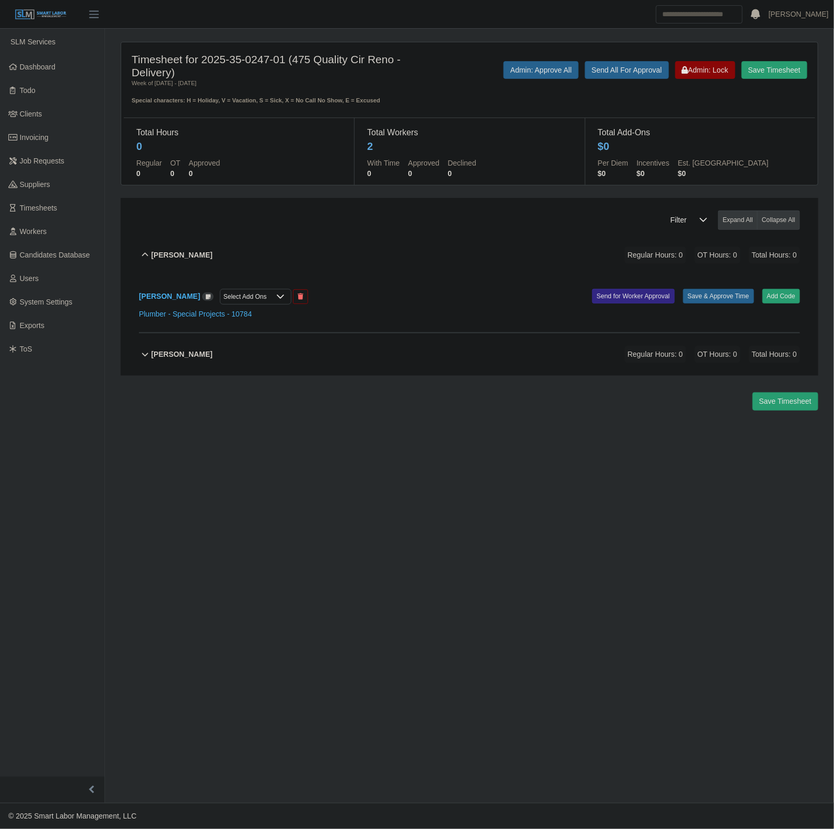
click at [788, 286] on div "James Hendricks Select Add Ons Add Code Save & Approve Time Send for Worker App…" at bounding box center [469, 304] width 661 height 56
click at [785, 298] on button "Add Code" at bounding box center [782, 296] width 38 height 15
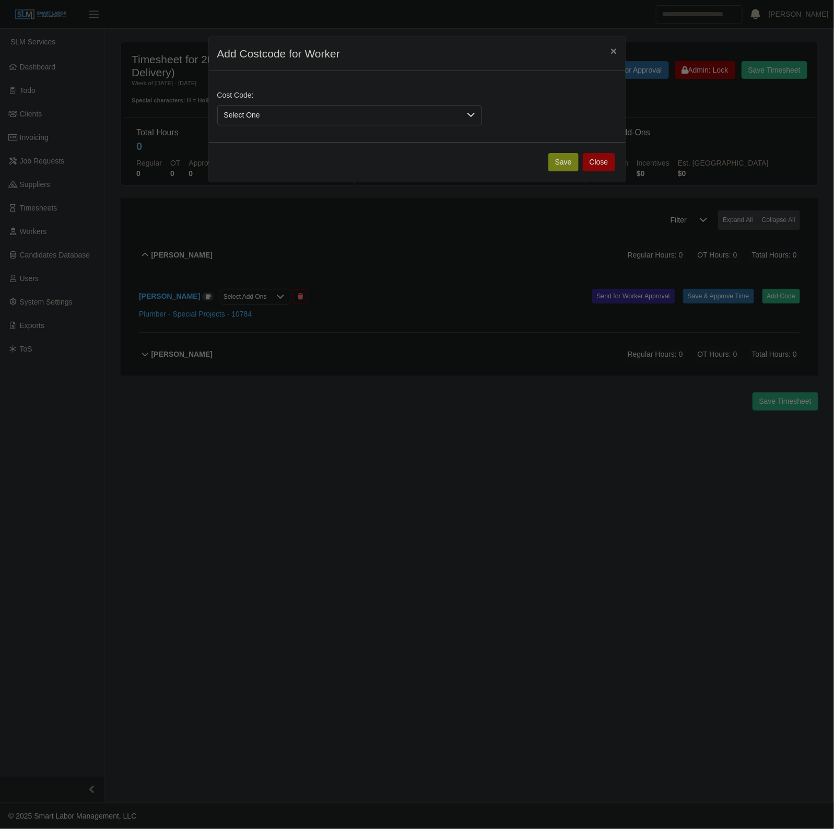
click at [301, 126] on div "Cost Code: Select One" at bounding box center [417, 112] width 405 height 44
click at [302, 116] on span "Select One" at bounding box center [339, 115] width 243 height 19
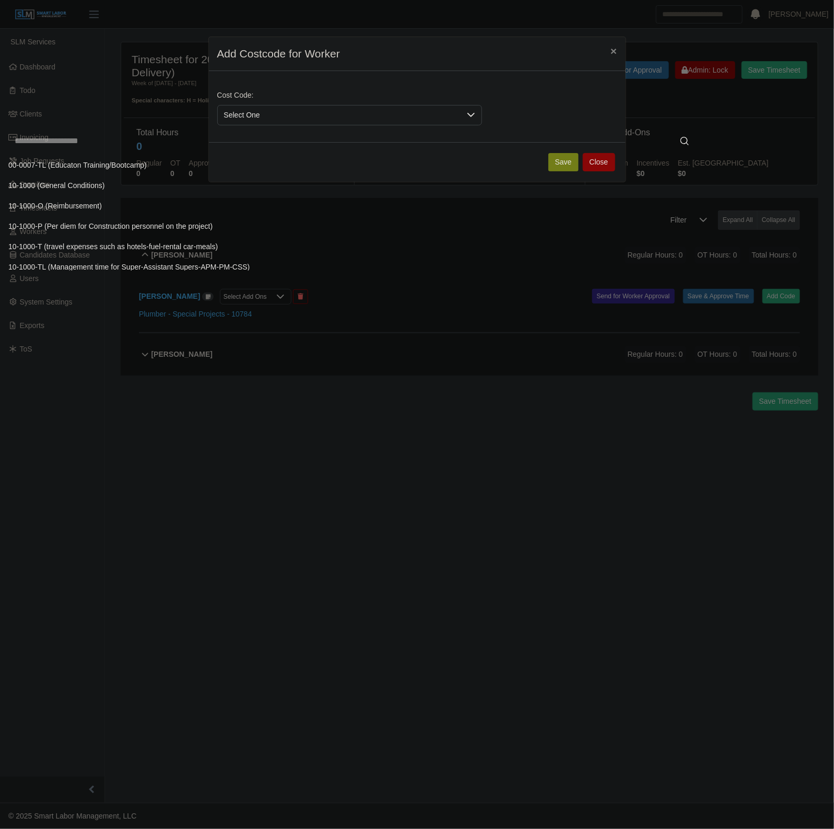
click at [270, 138] on input "text" at bounding box center [351, 141] width 687 height 21
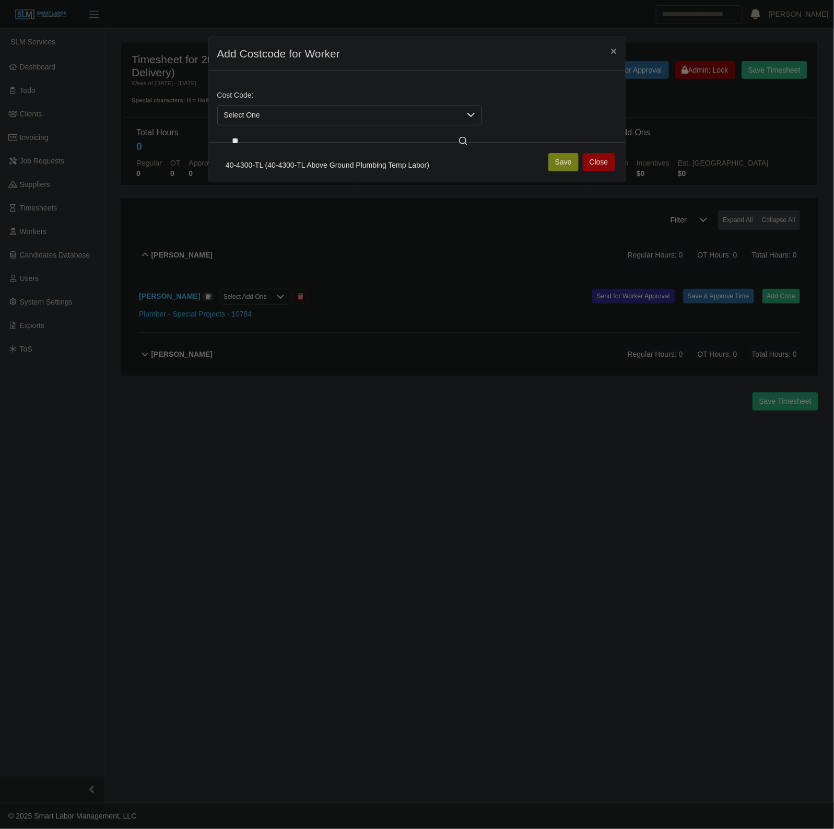
type input "**"
click at [307, 165] on span "40-4300-TL (40-4300-TL Above Ground Plumbing Temp Labor)" at bounding box center [328, 165] width 204 height 11
click at [562, 159] on button "Save" at bounding box center [563, 162] width 30 height 18
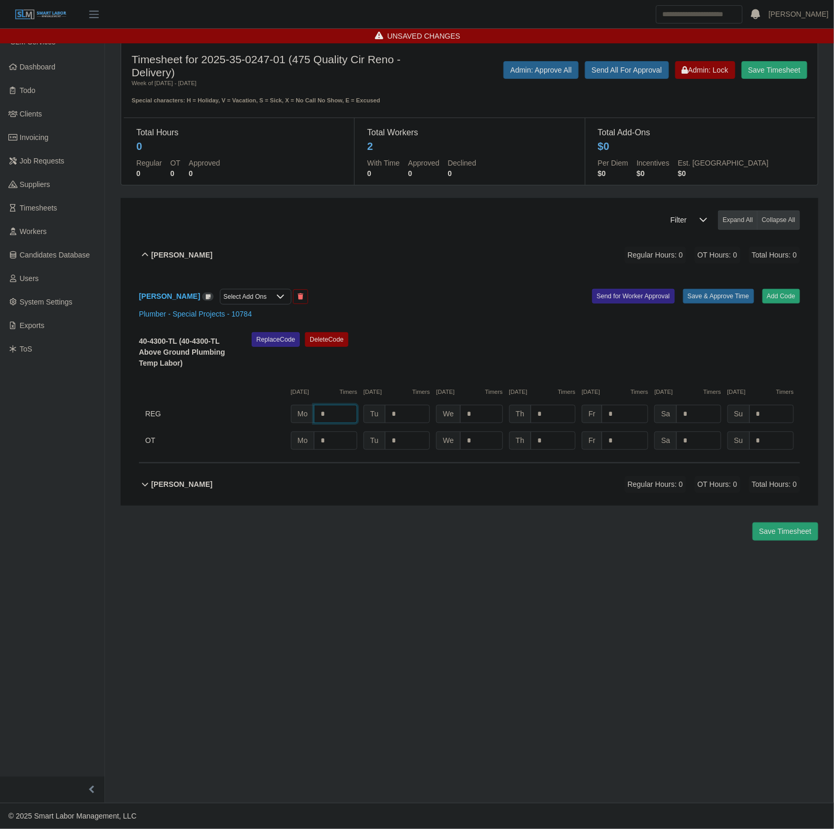
click at [327, 418] on input "*" at bounding box center [335, 414] width 43 height 18
type input "*"
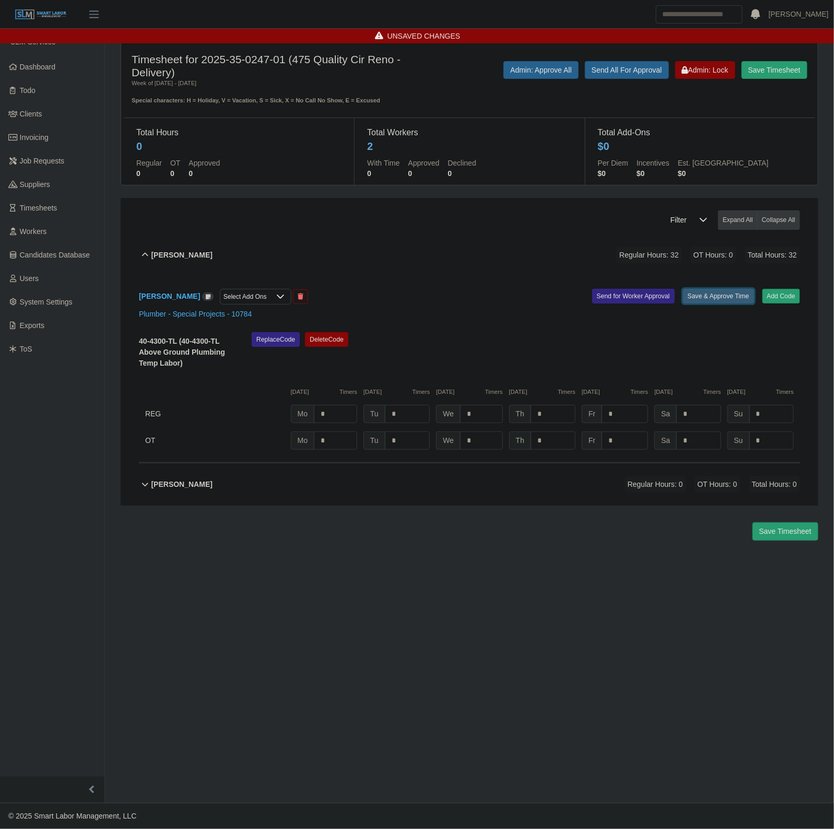
click at [704, 297] on button "Save & Approve Time" at bounding box center [718, 296] width 71 height 15
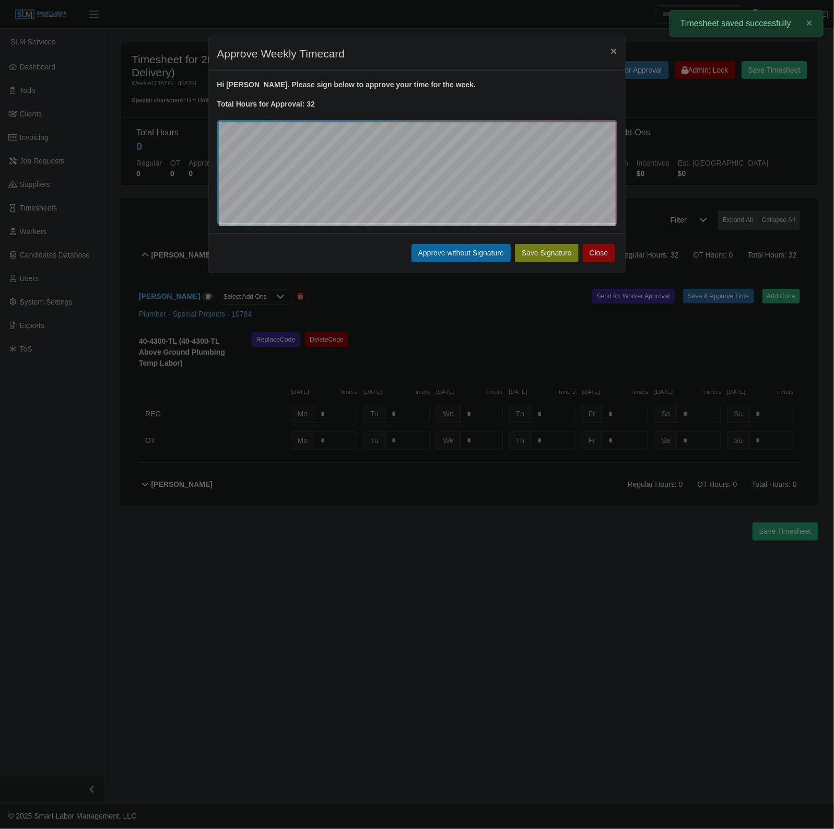
click at [448, 240] on div "Save Signature Approve without Signature Close" at bounding box center [417, 253] width 417 height 40
click at [443, 254] on button "Approve without Signature" at bounding box center [461, 253] width 99 height 18
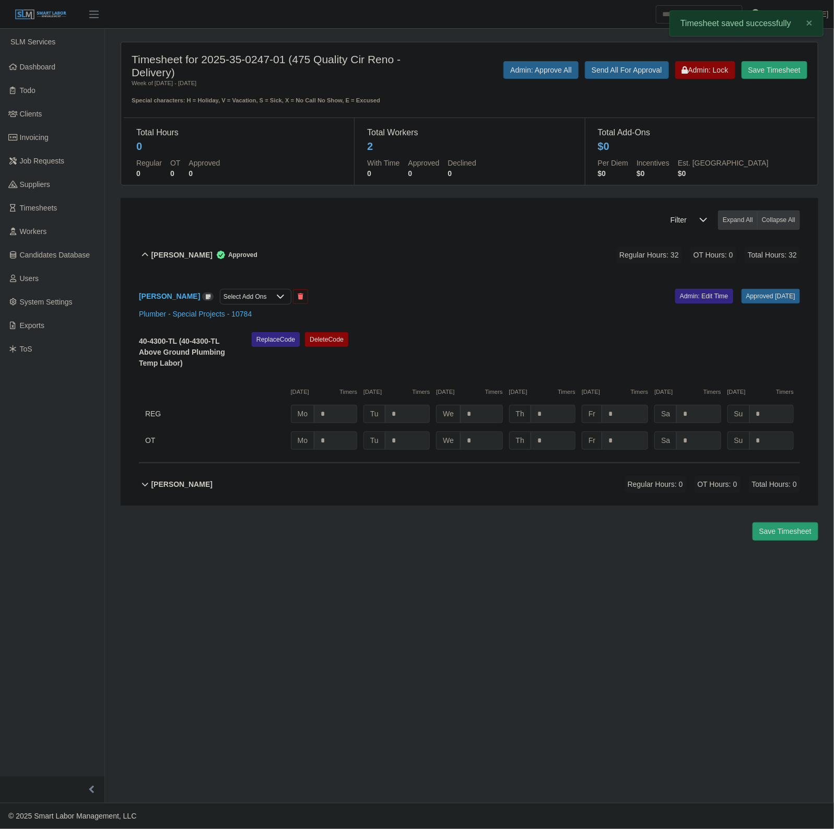
click at [435, 258] on div "James Hendricks Approved Regular Hours: 32 OT Hours: 0 Total Hours: 32" at bounding box center [475, 255] width 649 height 42
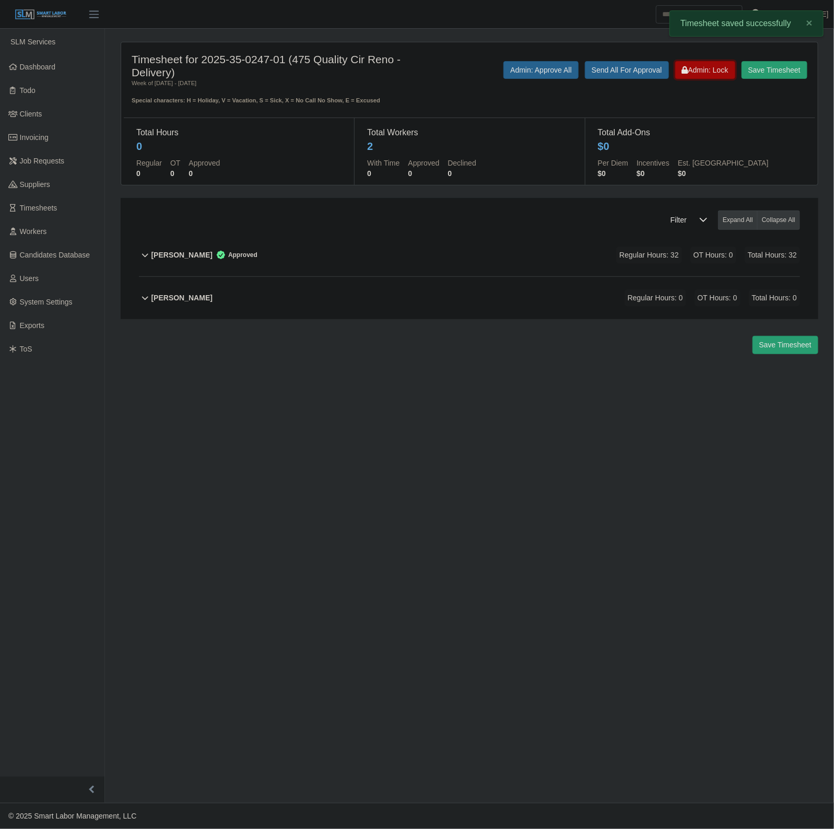
click at [718, 66] on span "Admin: Lock" at bounding box center [705, 70] width 46 height 8
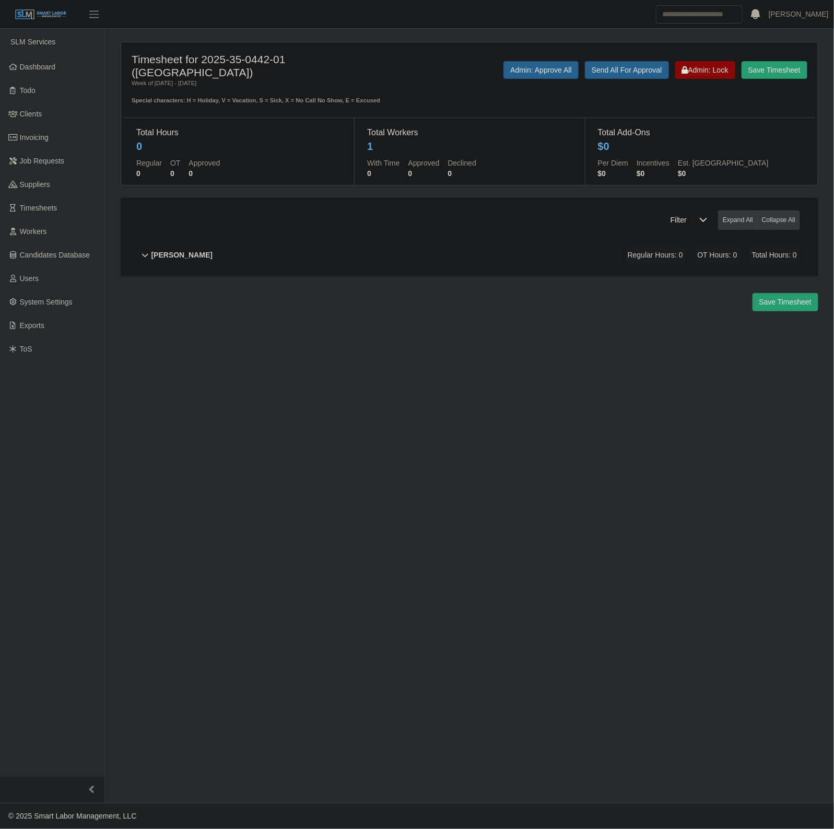
click at [359, 258] on div "[PERSON_NAME] Regular Hours: 0 OT Hours: 0 Total Hours: 0" at bounding box center [475, 255] width 649 height 42
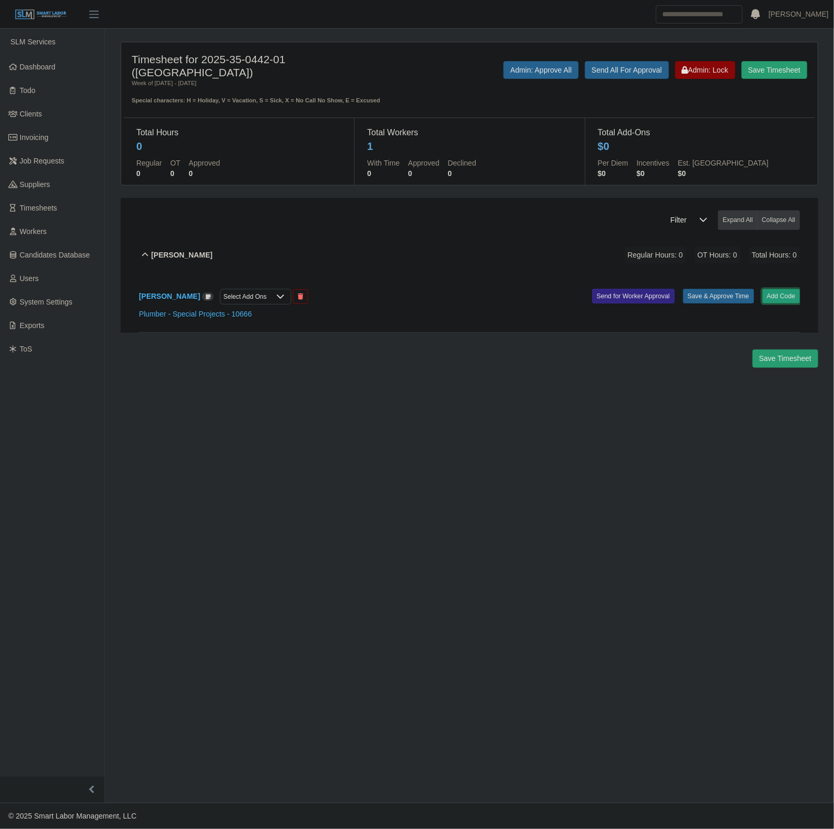
click at [785, 299] on button "Add Code" at bounding box center [782, 296] width 38 height 15
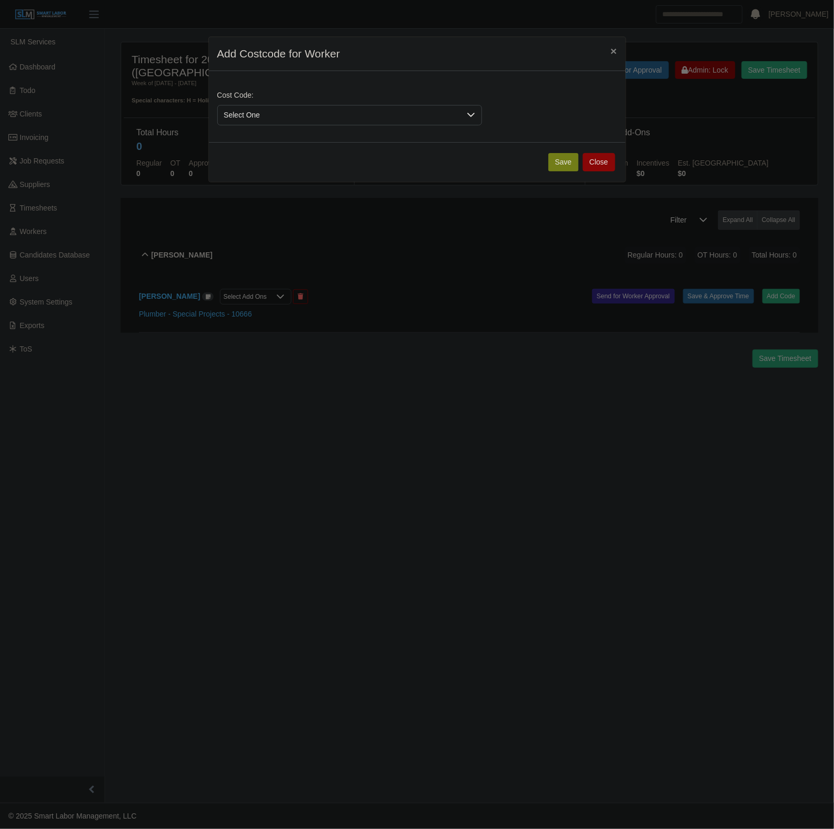
click at [260, 113] on span "Select One" at bounding box center [339, 115] width 243 height 19
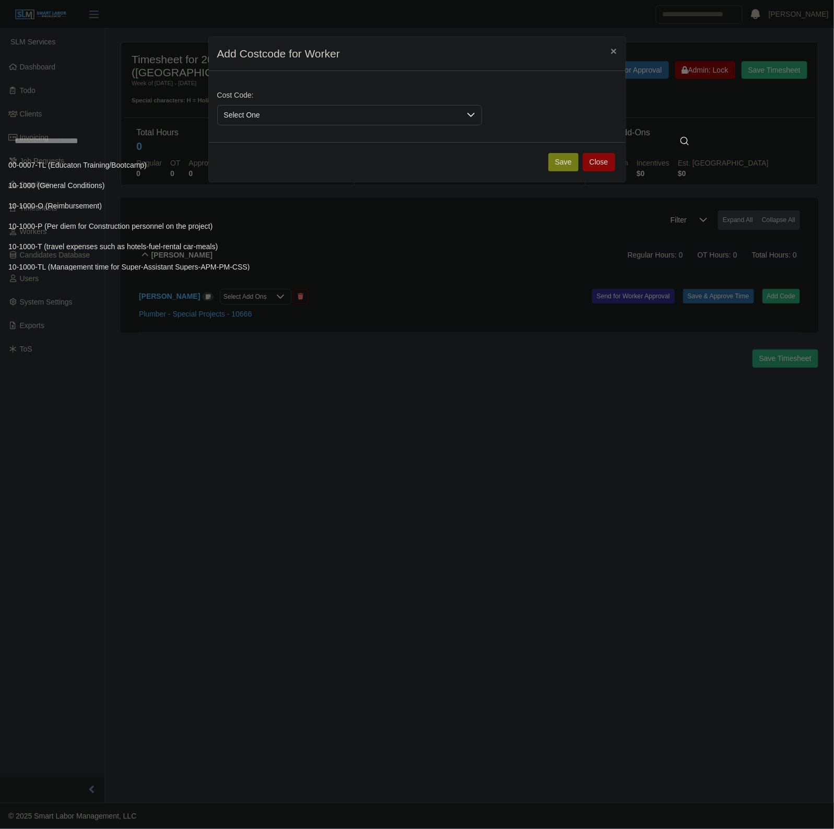
click at [236, 144] on input "text" at bounding box center [351, 141] width 687 height 21
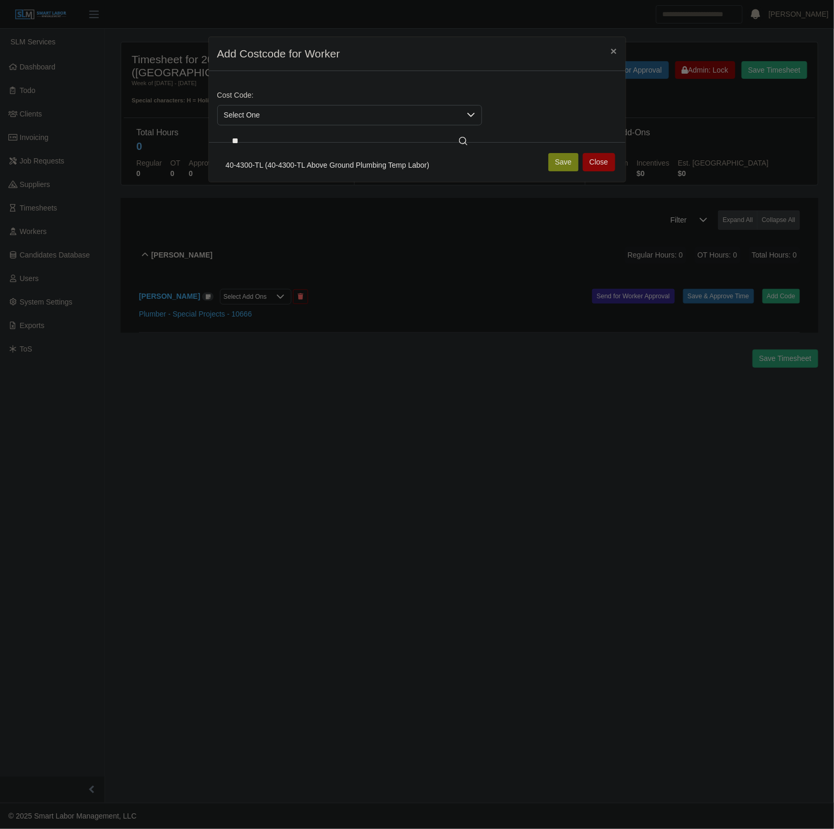
type input "**"
click at [334, 166] on span "40-4300-TL (40-4300-TL Above Ground Plumbing Temp Labor)" at bounding box center [328, 165] width 204 height 11
click at [559, 161] on button "Save" at bounding box center [563, 162] width 30 height 18
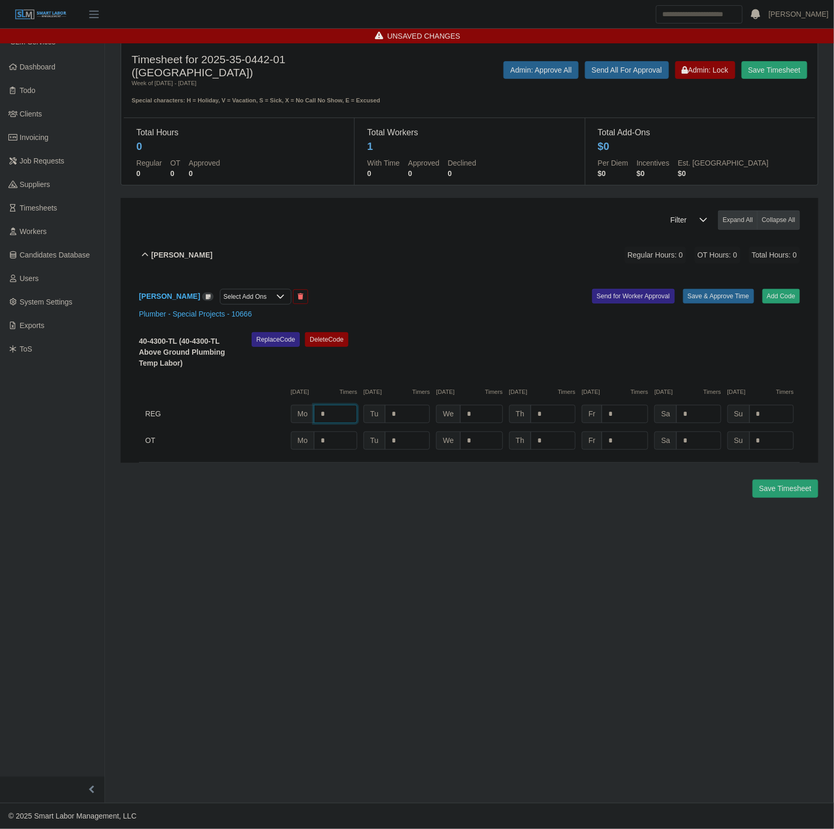
click at [338, 416] on input "*" at bounding box center [335, 414] width 43 height 18
type input "*"
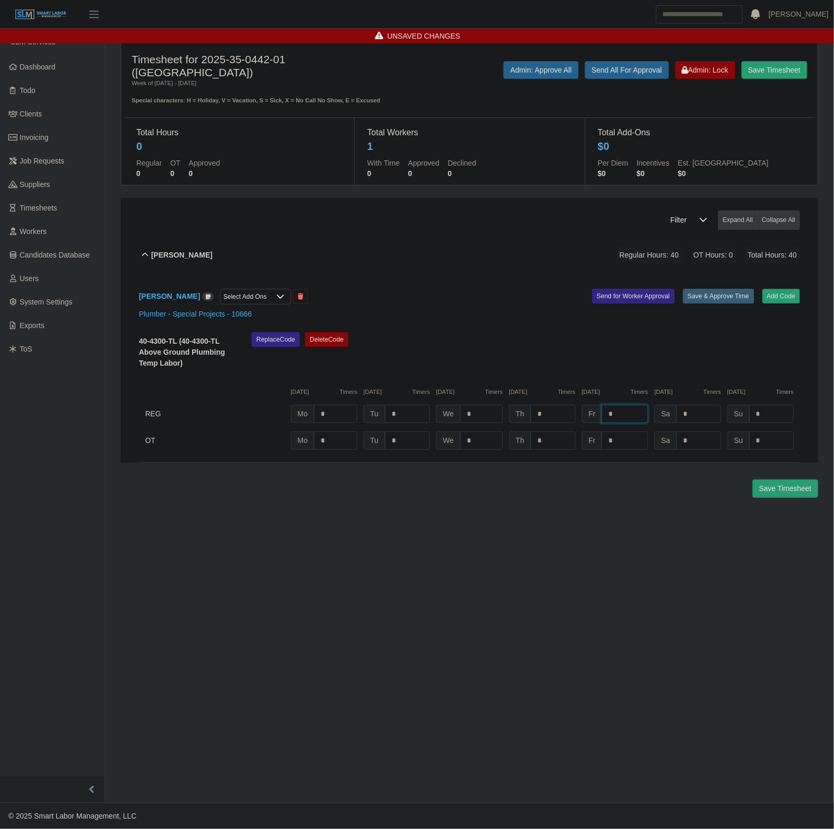
type input "*"
click at [735, 296] on button "Save & Approve Time" at bounding box center [718, 296] width 71 height 15
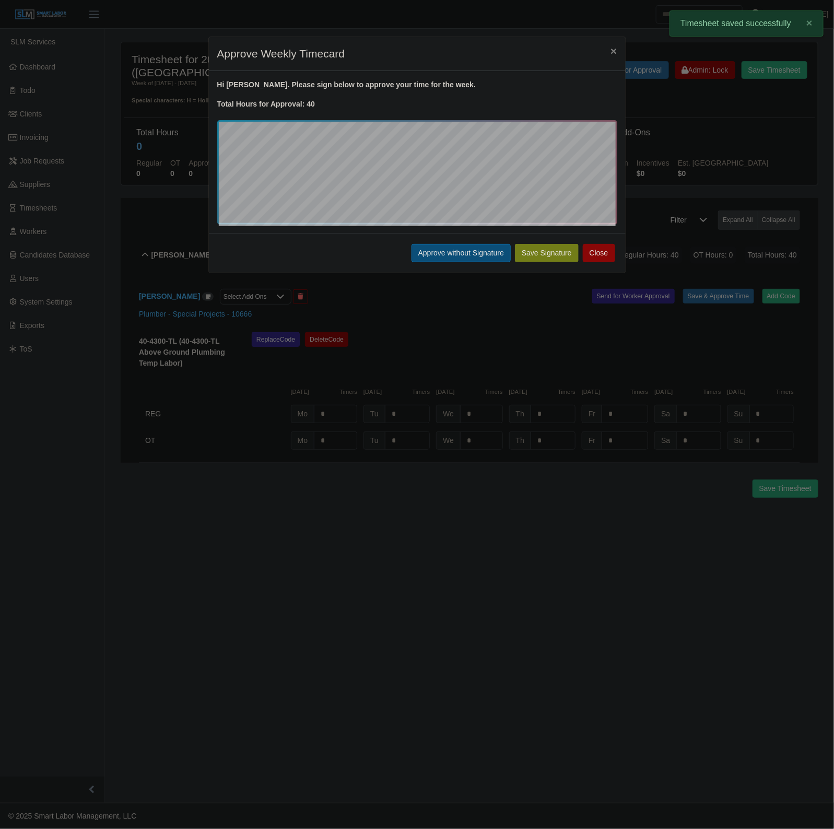
click at [468, 253] on button "Approve without Signature" at bounding box center [461, 253] width 99 height 18
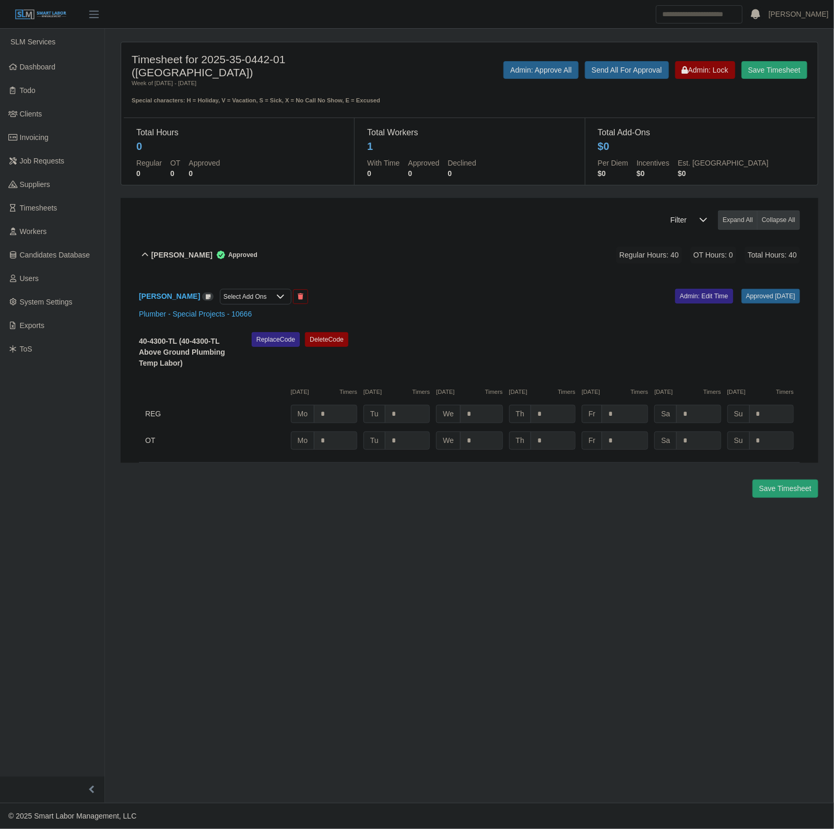
drag, startPoint x: 370, startPoint y: 246, endPoint x: 533, endPoint y: 149, distance: 189.7
click at [371, 246] on div "[PERSON_NAME] Approved Regular Hours: 40 OT Hours: 0 Total Hours: 40" at bounding box center [475, 255] width 649 height 42
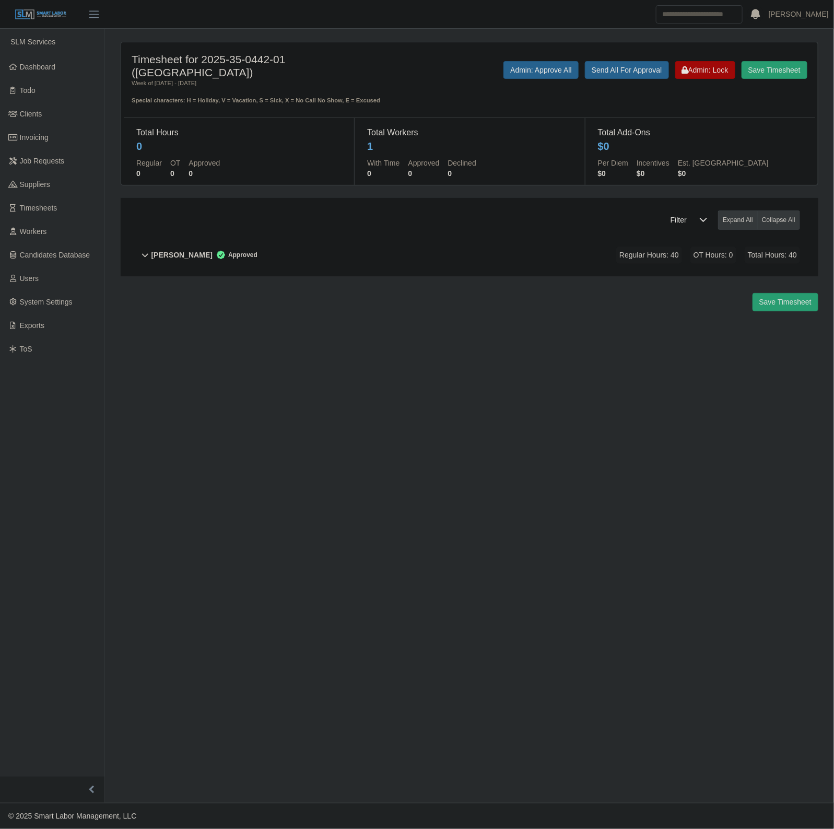
click at [706, 78] on div "Save Timesheet Admin: Lock Send All For Approval Admin: Approve All" at bounding box center [613, 83] width 403 height 44
click at [706, 75] on button "Admin: Lock" at bounding box center [705, 70] width 60 height 18
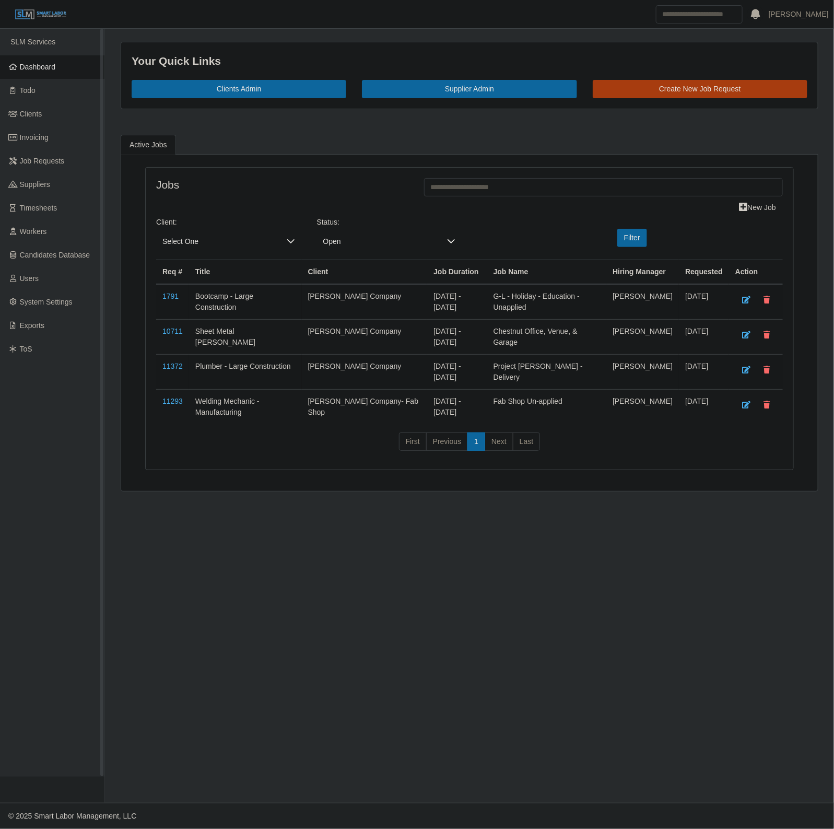
click at [38, 71] on span "Dashboard" at bounding box center [38, 67] width 36 height 8
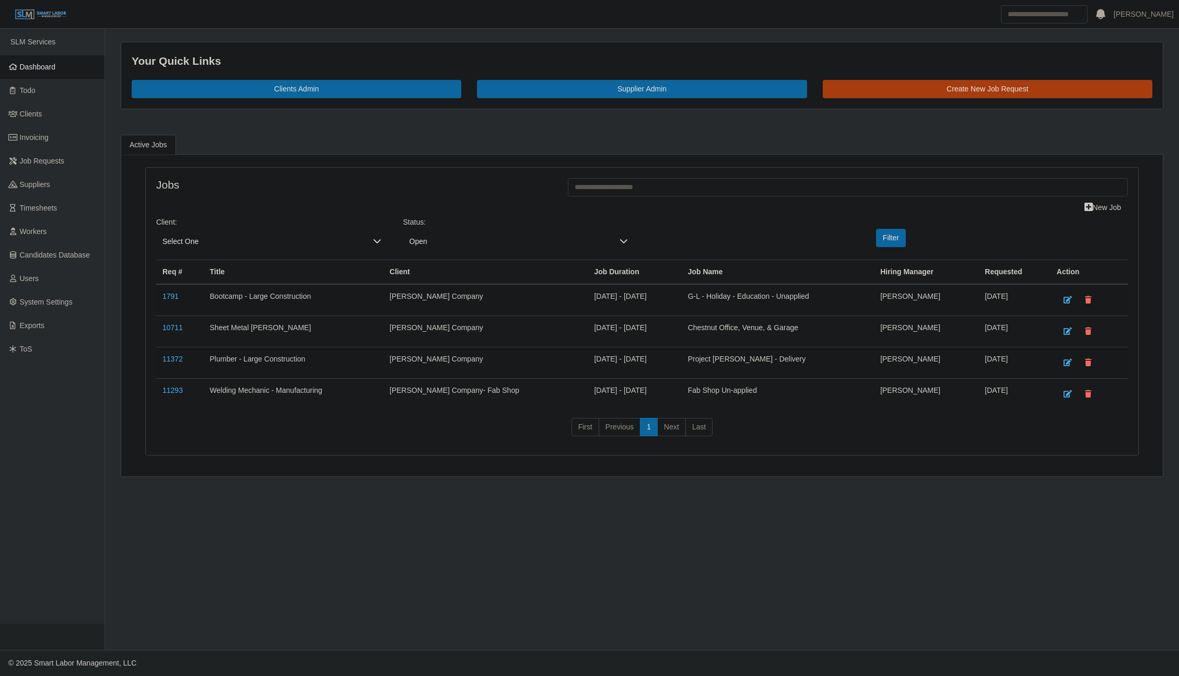
click at [45, 70] on span "Dashboard" at bounding box center [38, 67] width 36 height 8
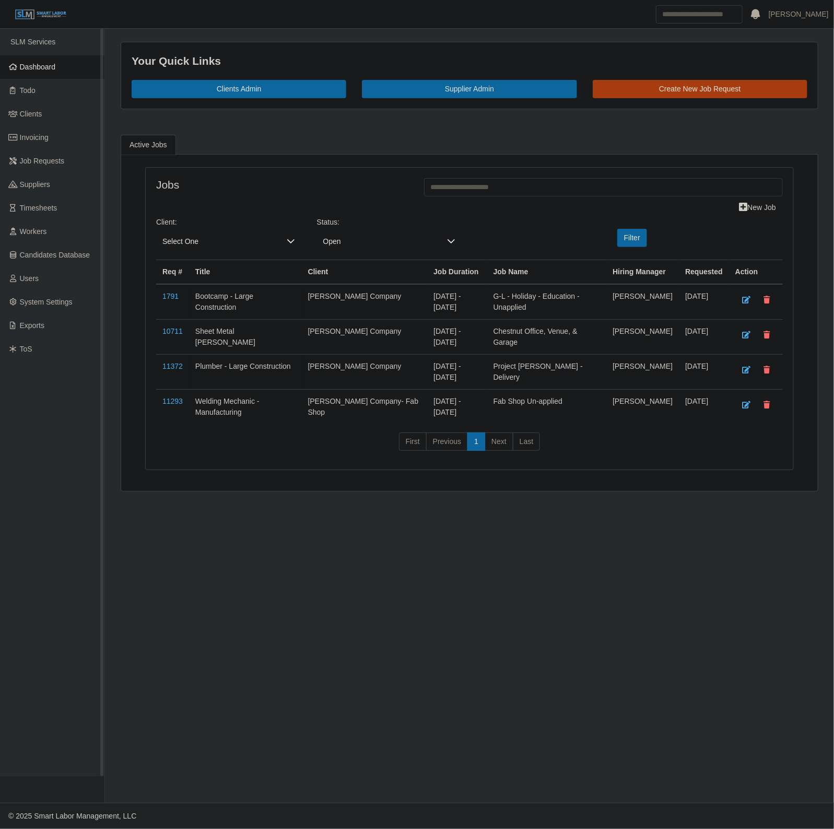
click at [21, 64] on span "Dashboard" at bounding box center [38, 67] width 36 height 8
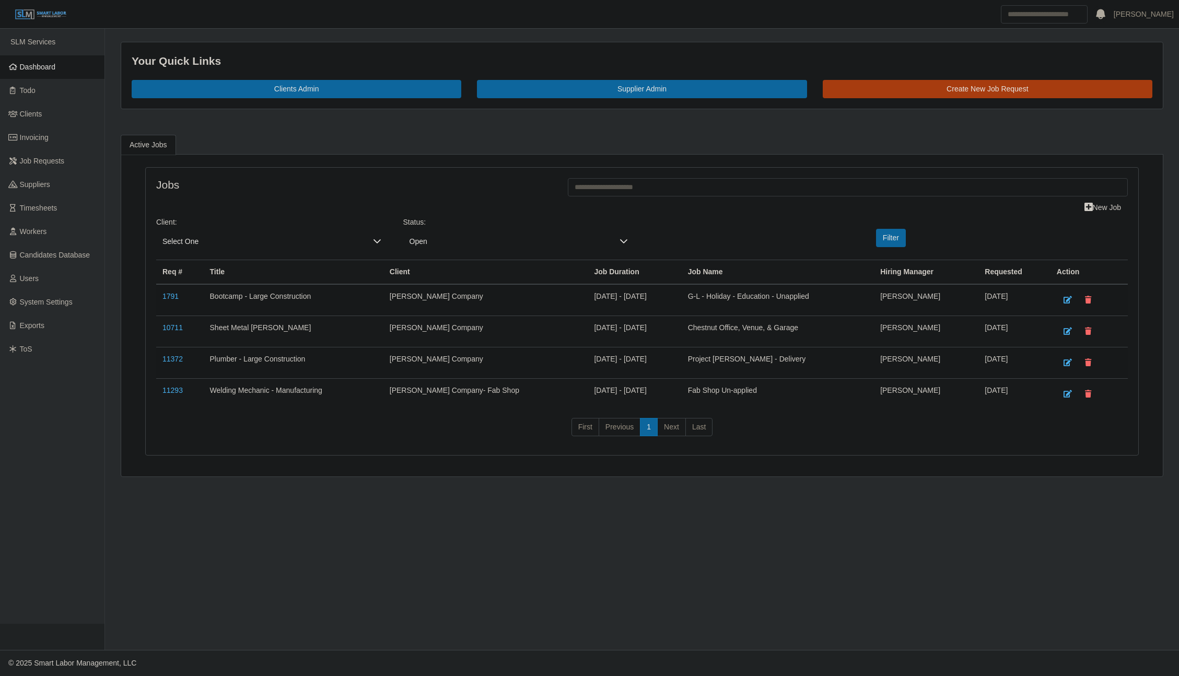
click at [35, 68] on span "Dashboard" at bounding box center [38, 67] width 36 height 8
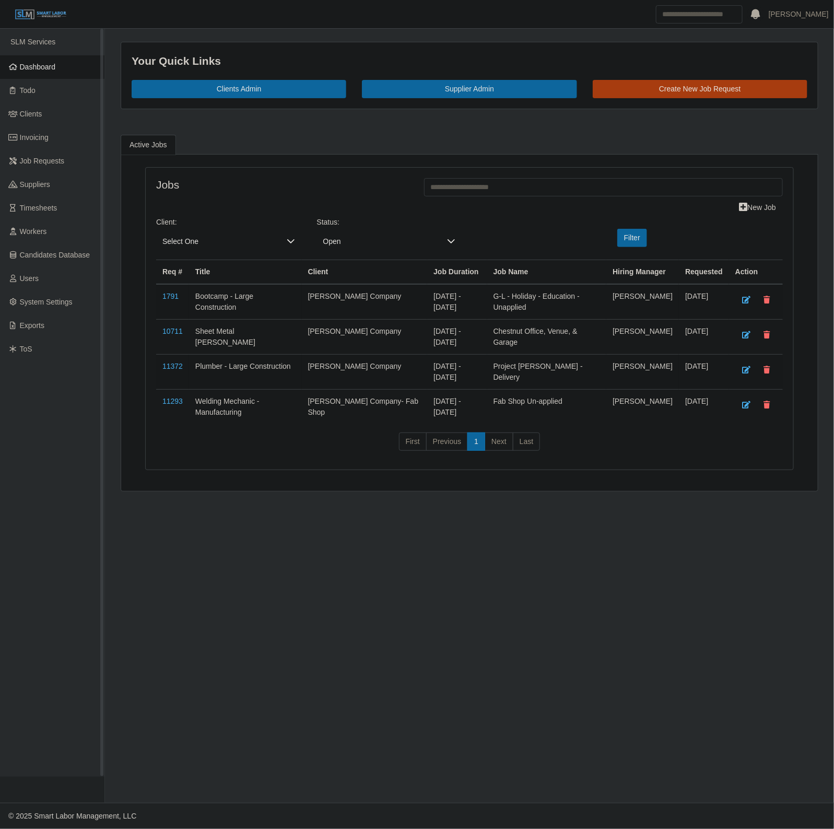
click at [72, 64] on link "Dashboard" at bounding box center [52, 67] width 104 height 24
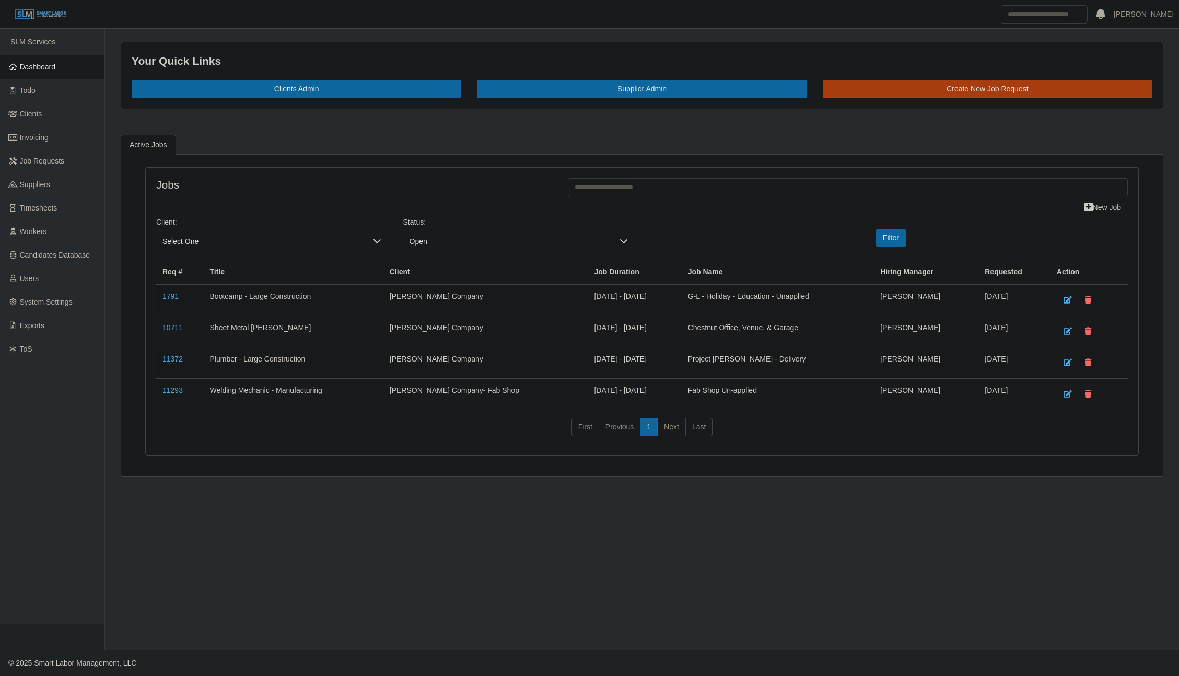
click at [55, 63] on span "Dashboard" at bounding box center [38, 67] width 36 height 8
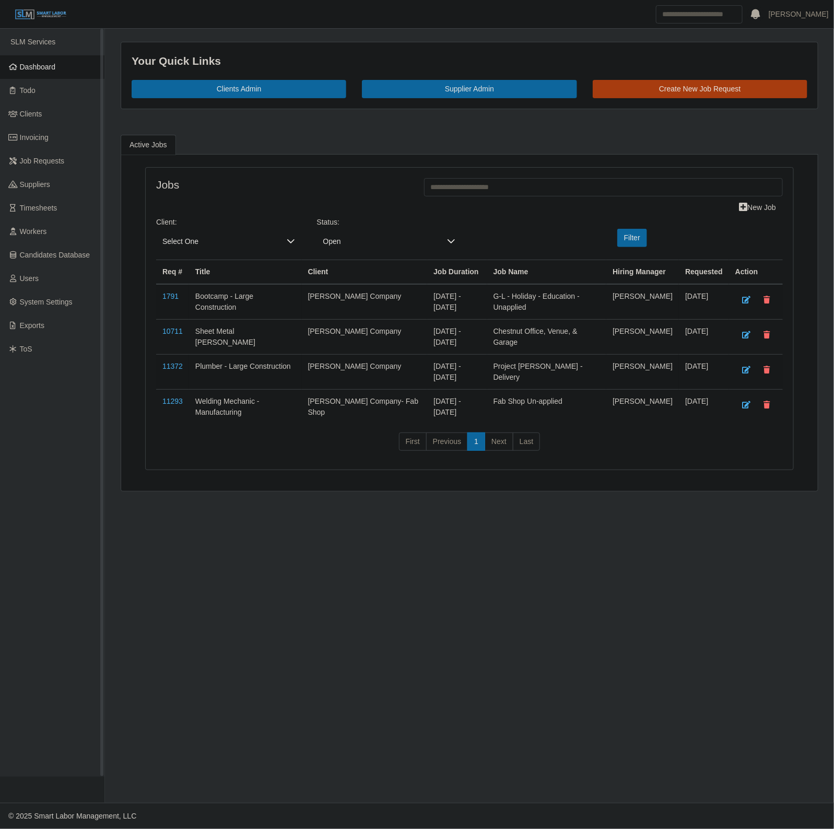
click at [55, 66] on span "Dashboard" at bounding box center [38, 67] width 36 height 8
